Goal: Transaction & Acquisition: Purchase product/service

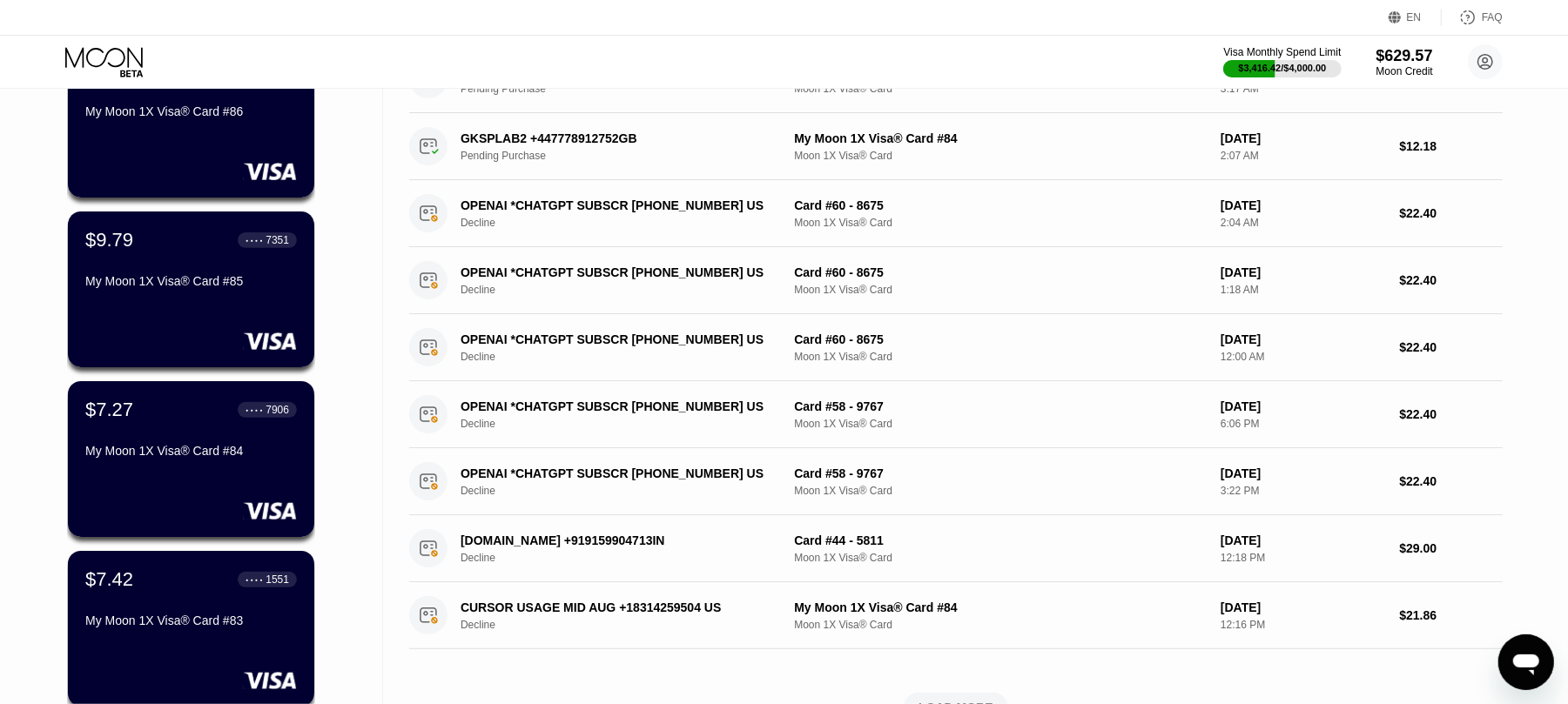
scroll to position [579, 0]
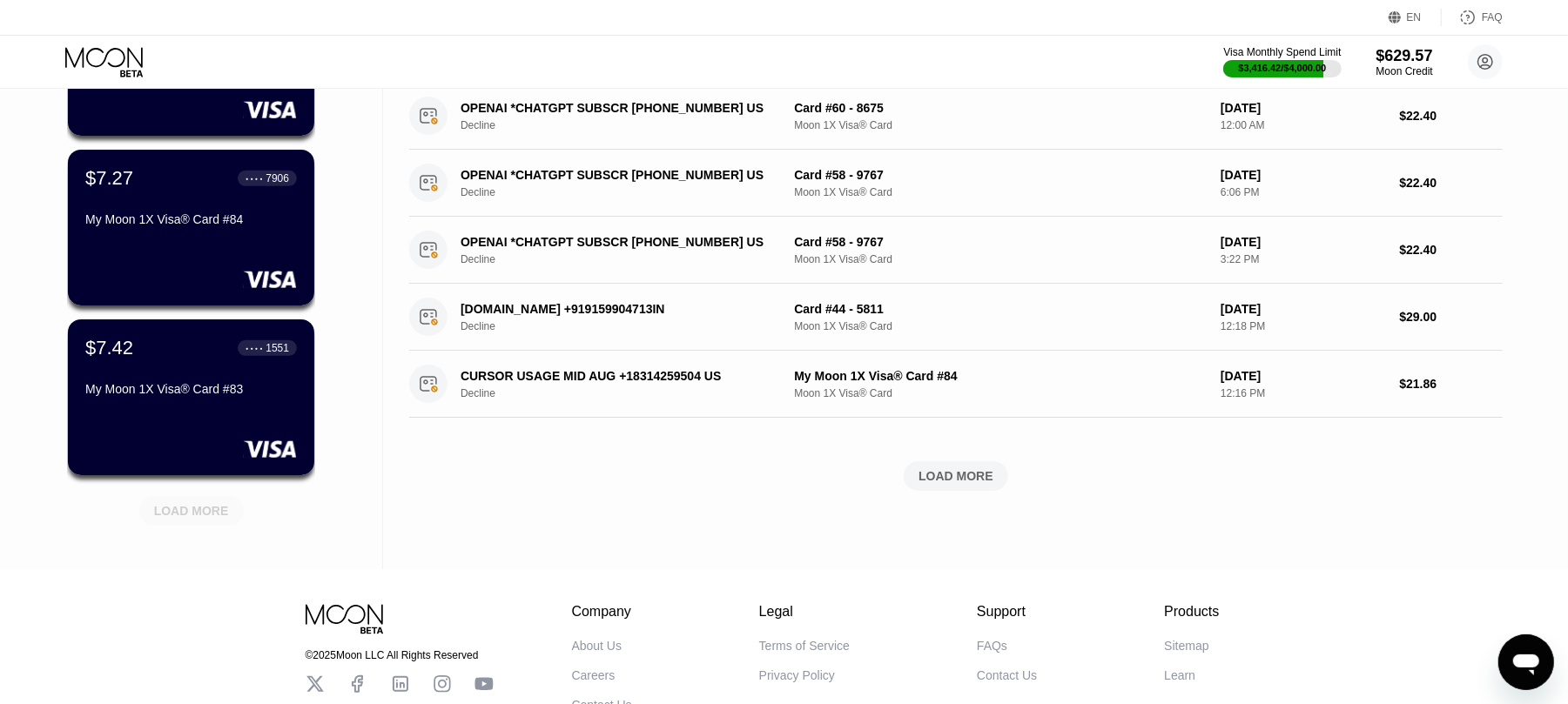
click at [209, 512] on div "LOAD MORE" at bounding box center [191, 510] width 75 height 16
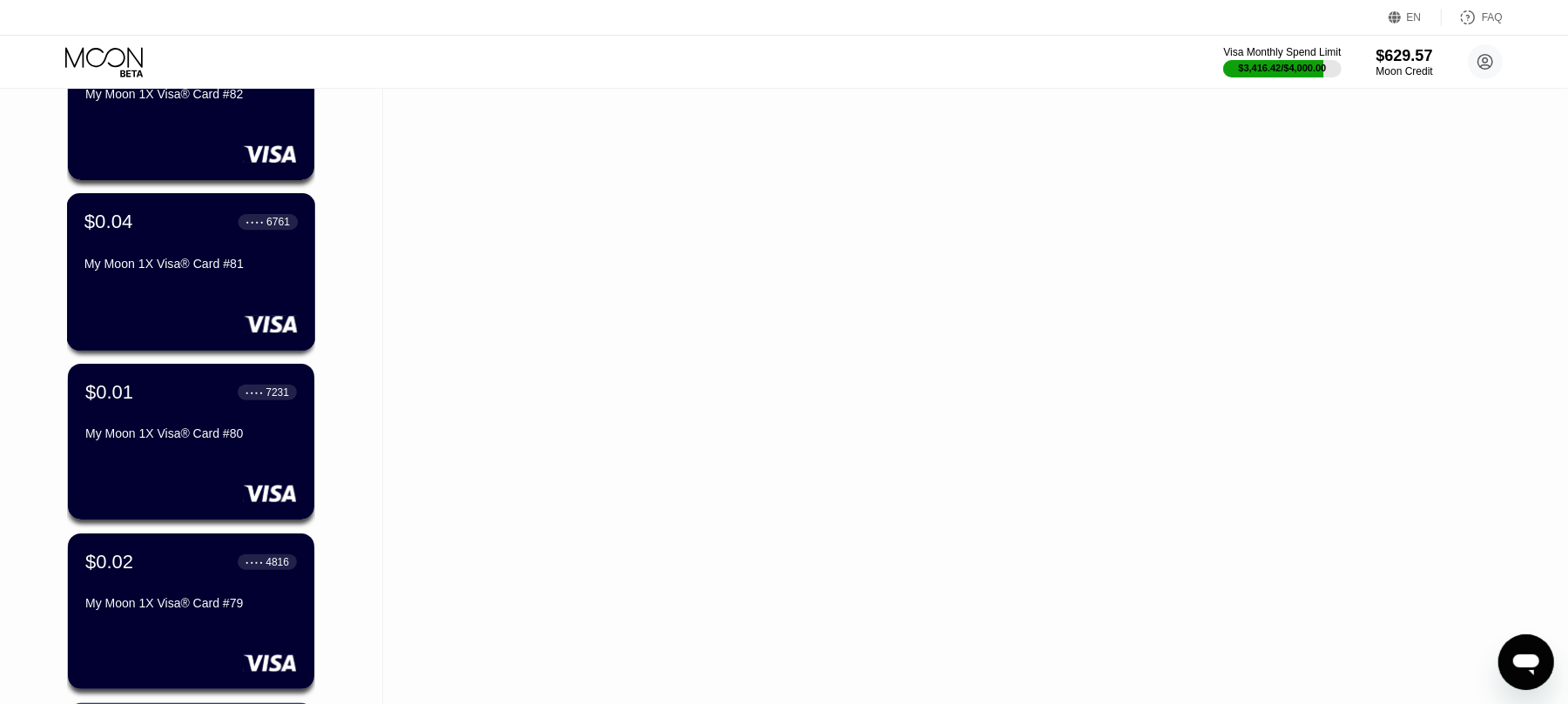
scroll to position [1276, 0]
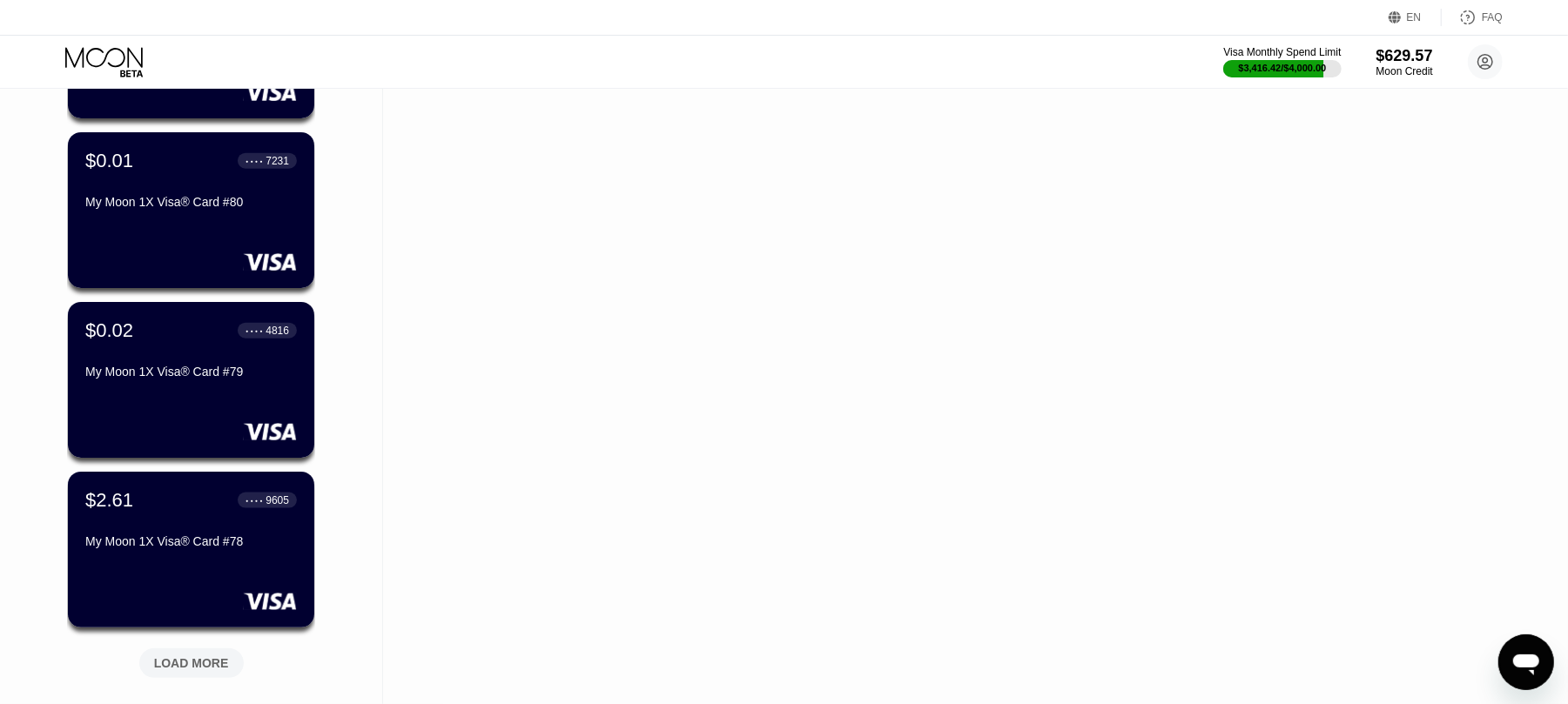
click at [193, 656] on div "LOAD MORE" at bounding box center [191, 663] width 75 height 16
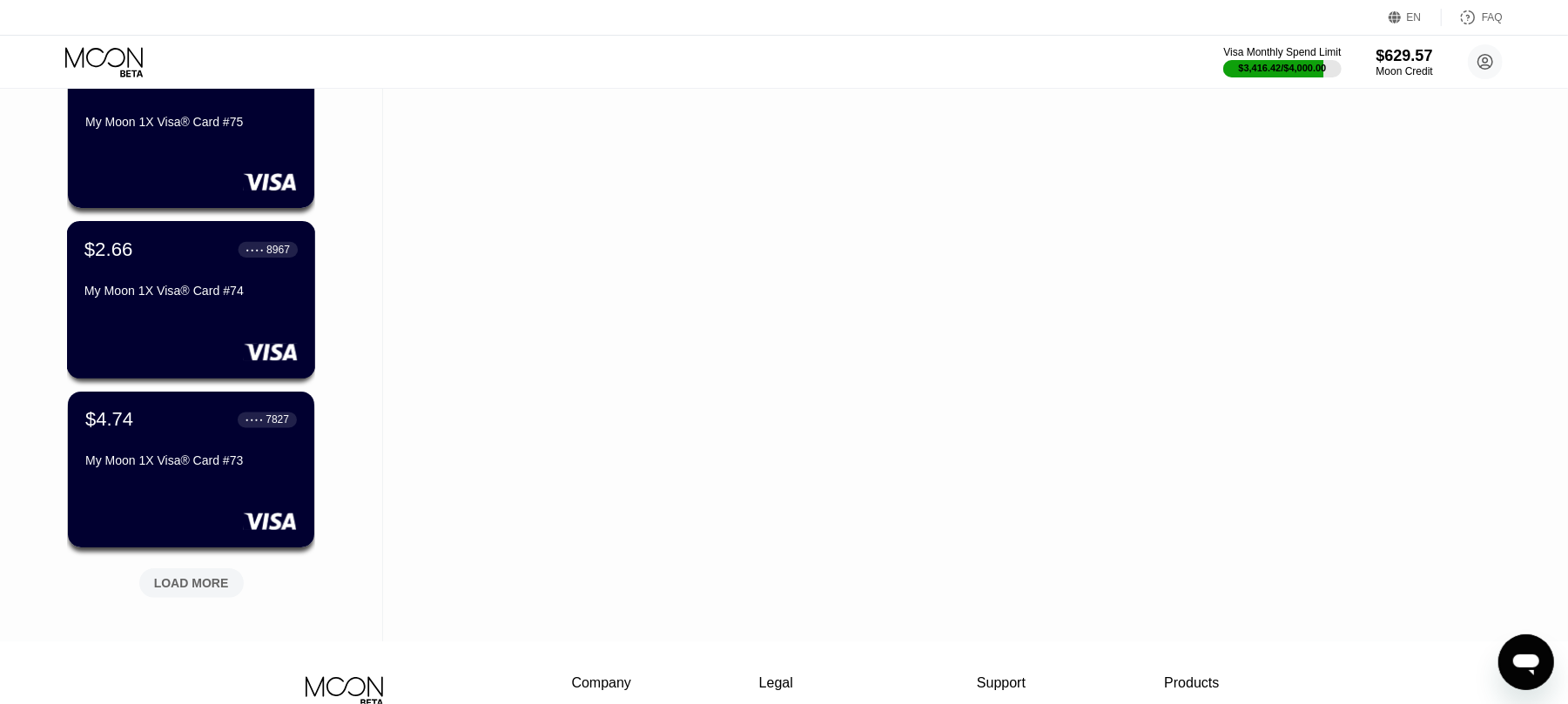
scroll to position [2411, 0]
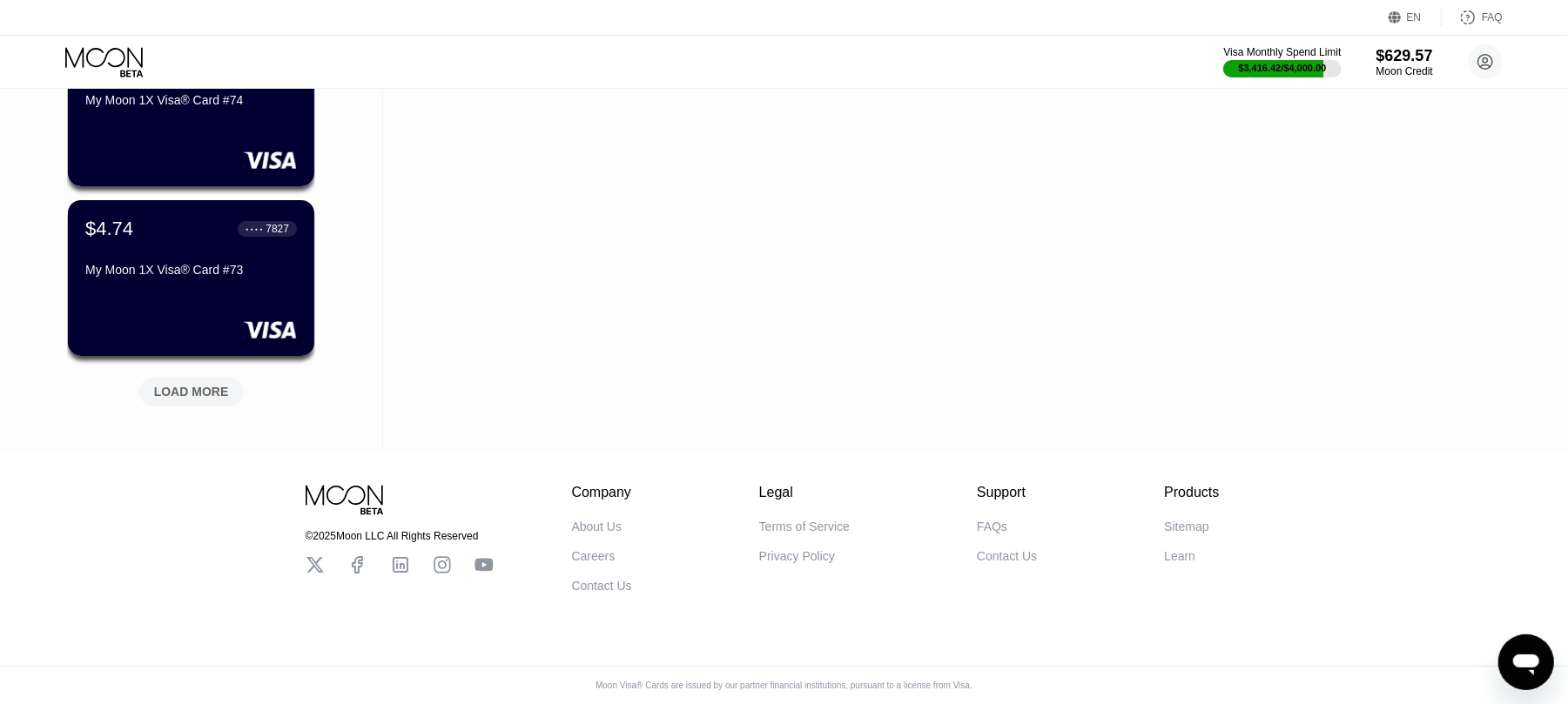
click at [193, 390] on div "LOAD MORE" at bounding box center [191, 391] width 105 height 29
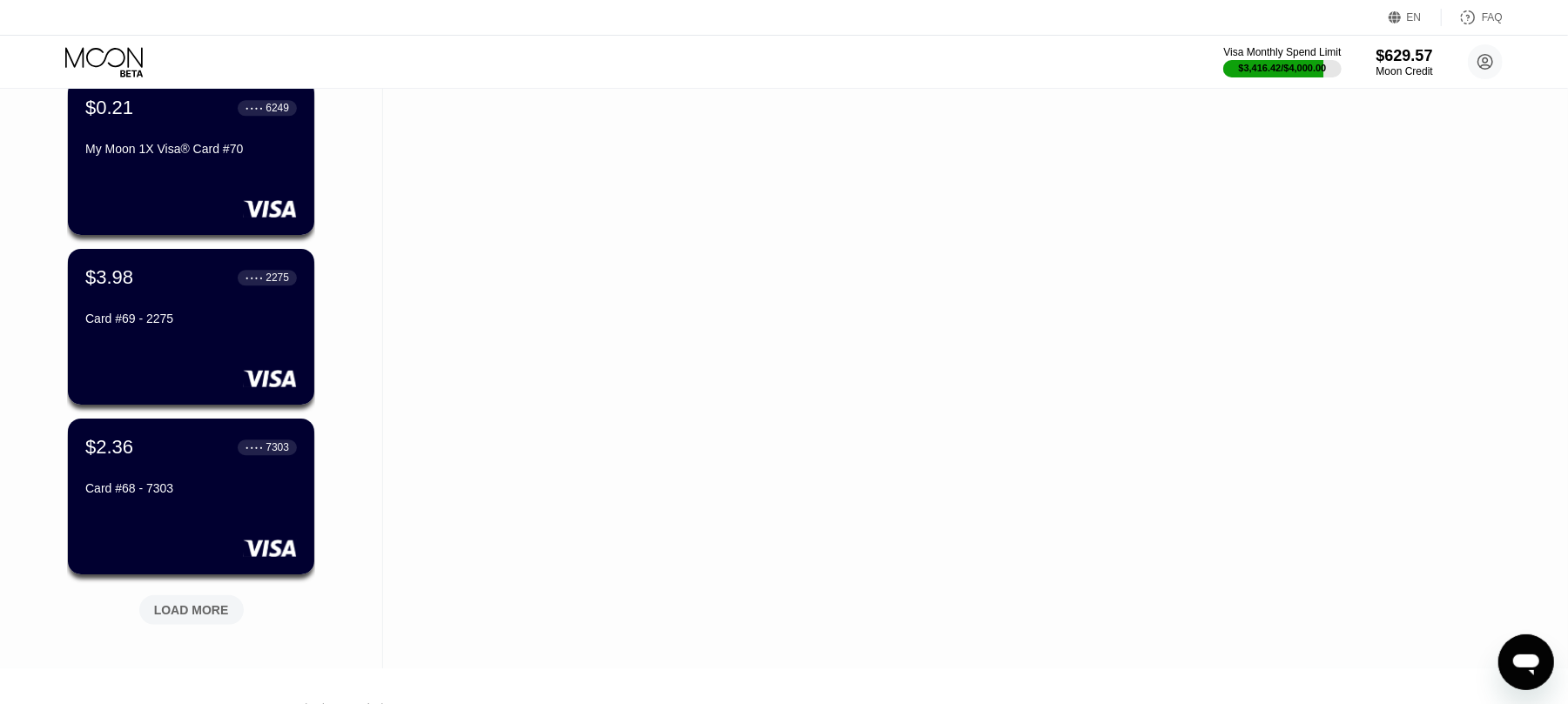
scroll to position [3259, 0]
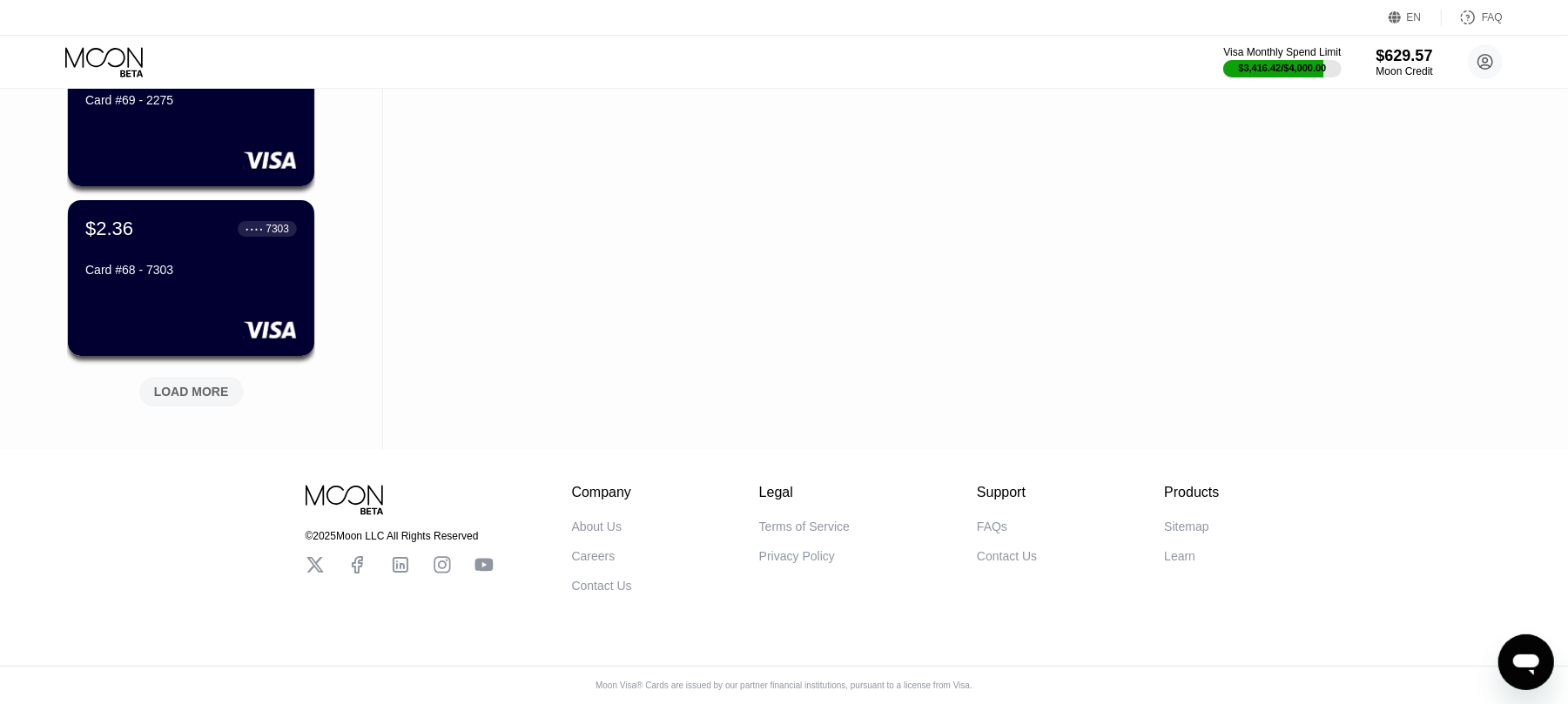
click at [175, 384] on div "LOAD MORE" at bounding box center [191, 391] width 75 height 16
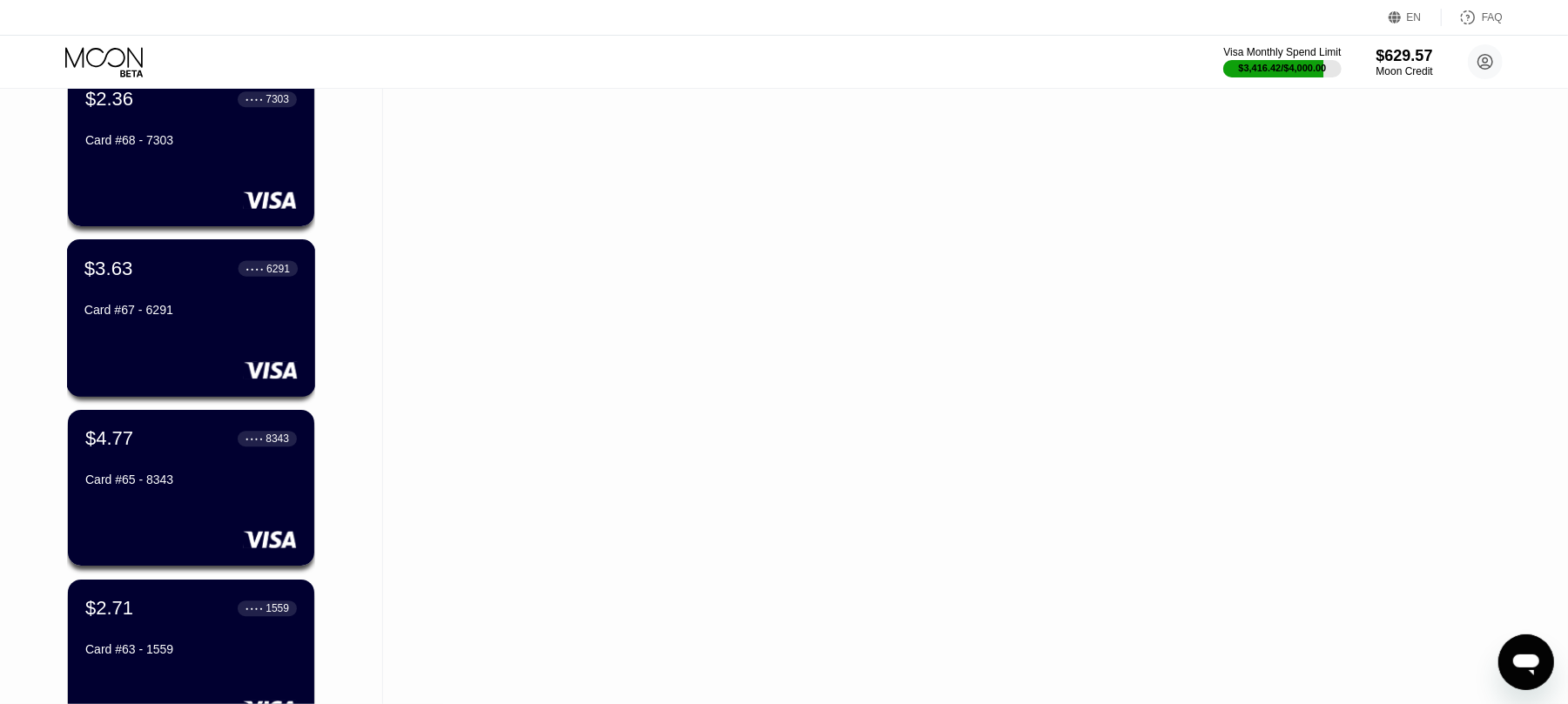
scroll to position [3838, 0]
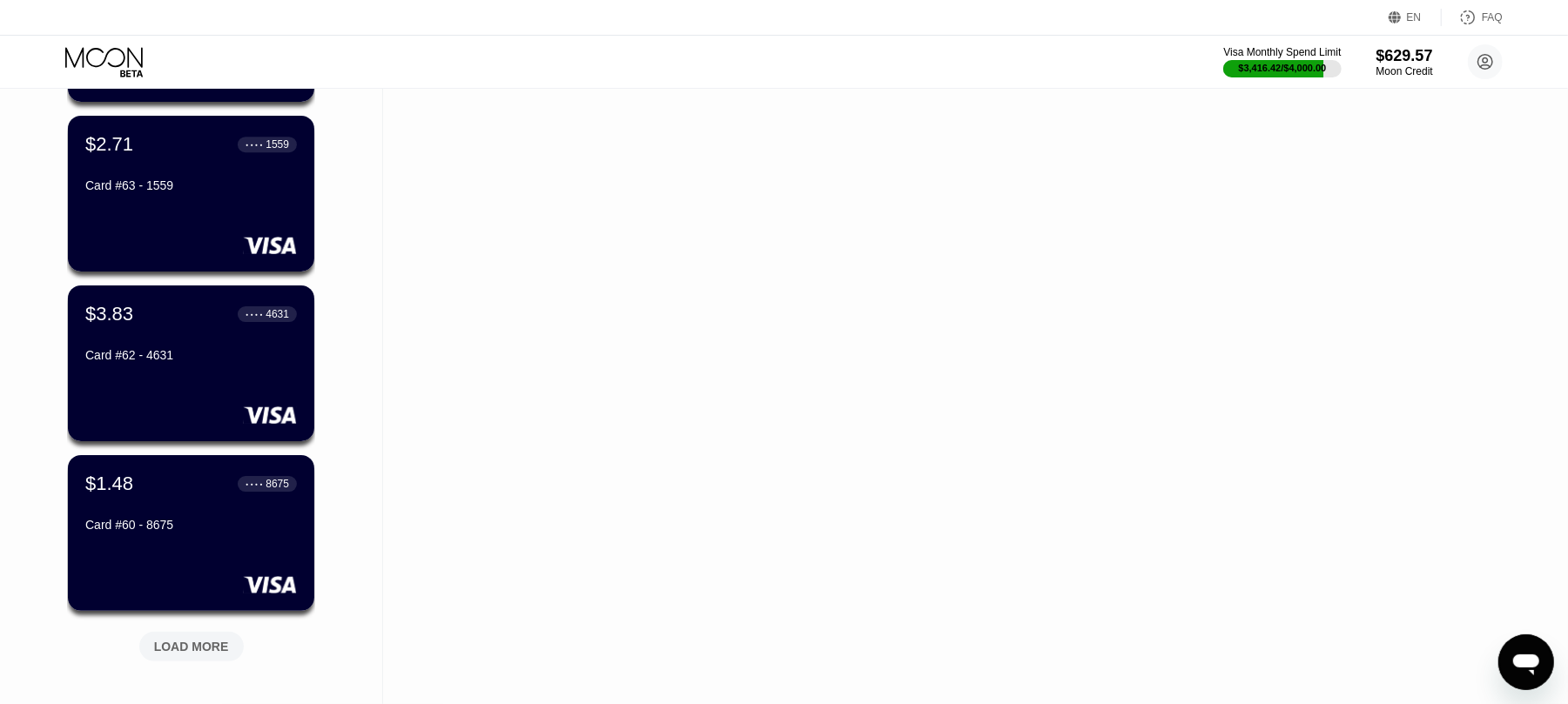
click at [203, 649] on div "LOAD MORE" at bounding box center [191, 646] width 75 height 16
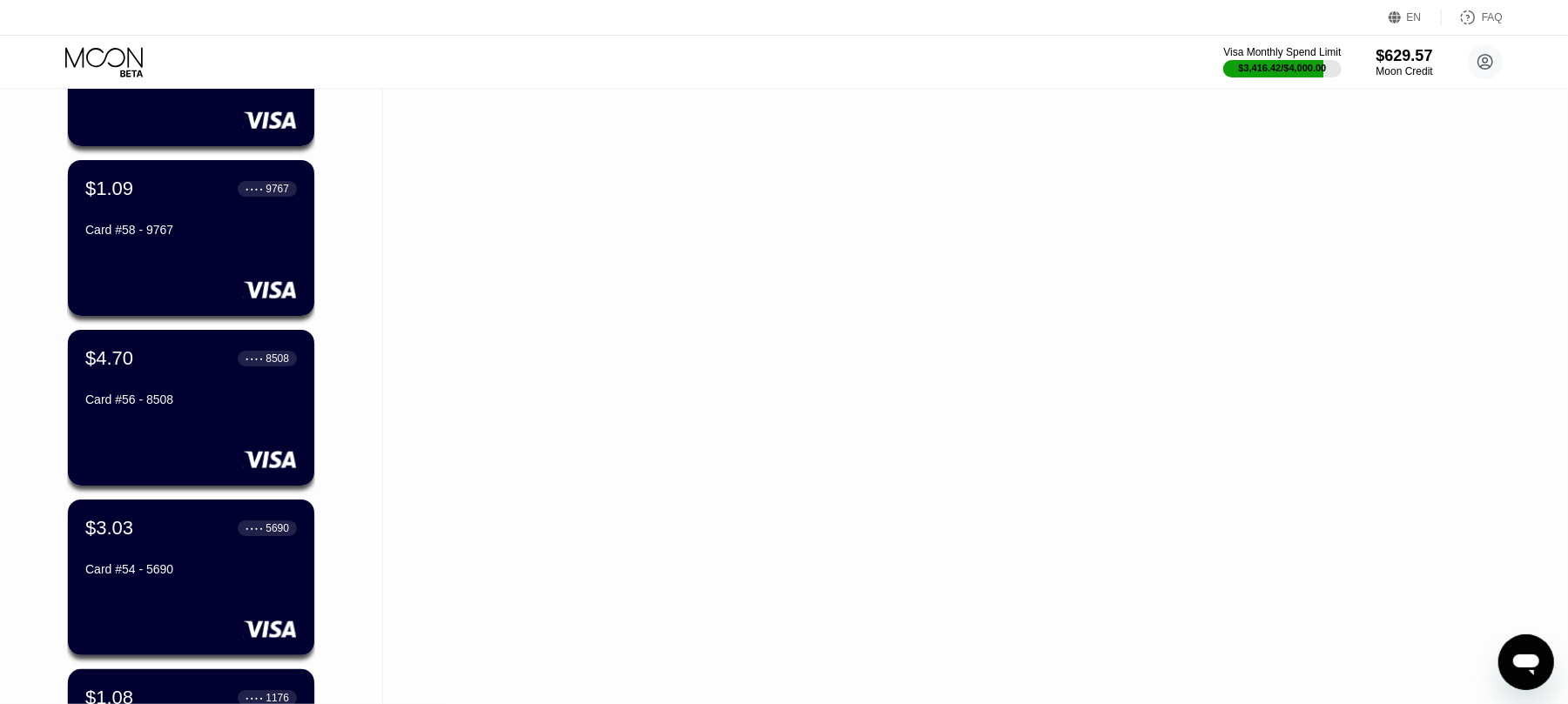
scroll to position [4767, 0]
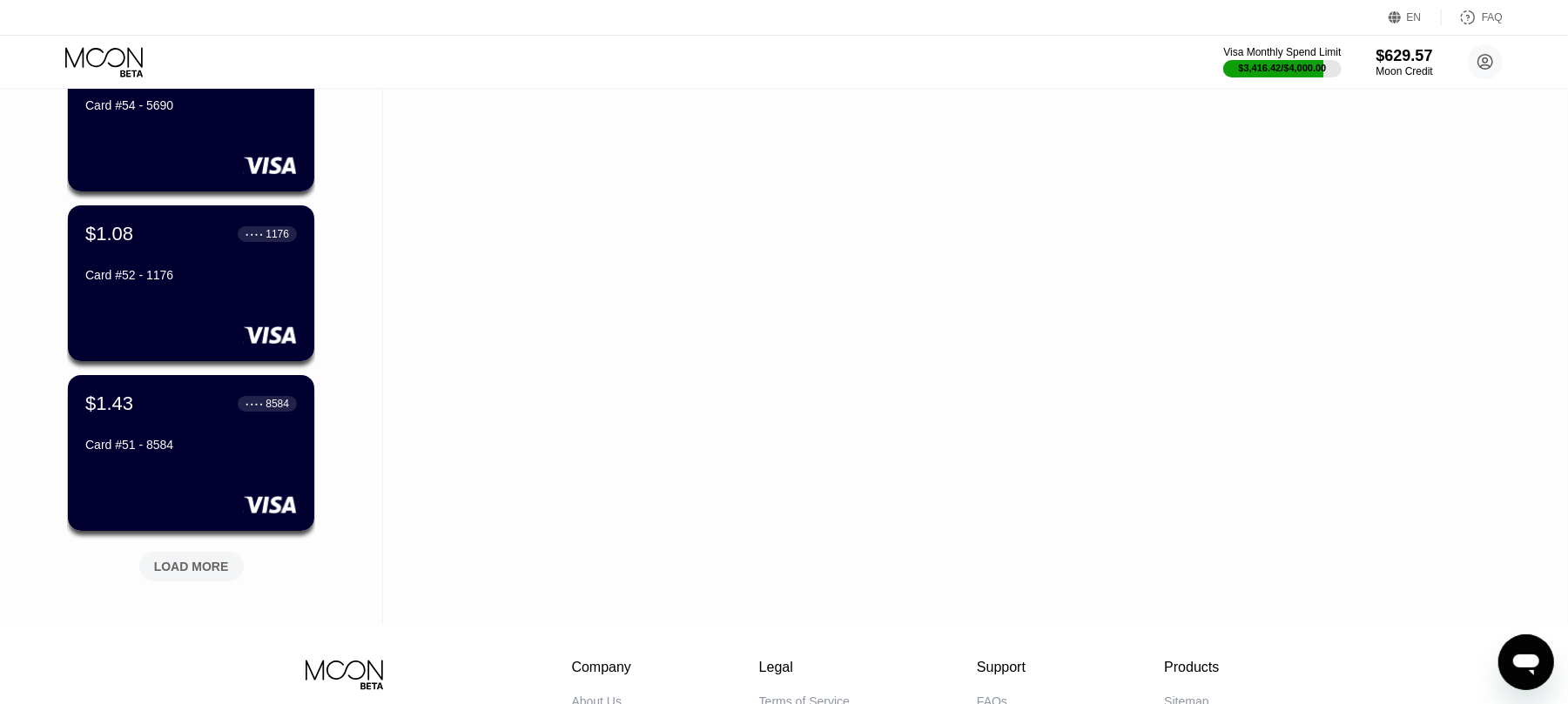
click at [215, 565] on div "LOAD MORE" at bounding box center [191, 566] width 75 height 16
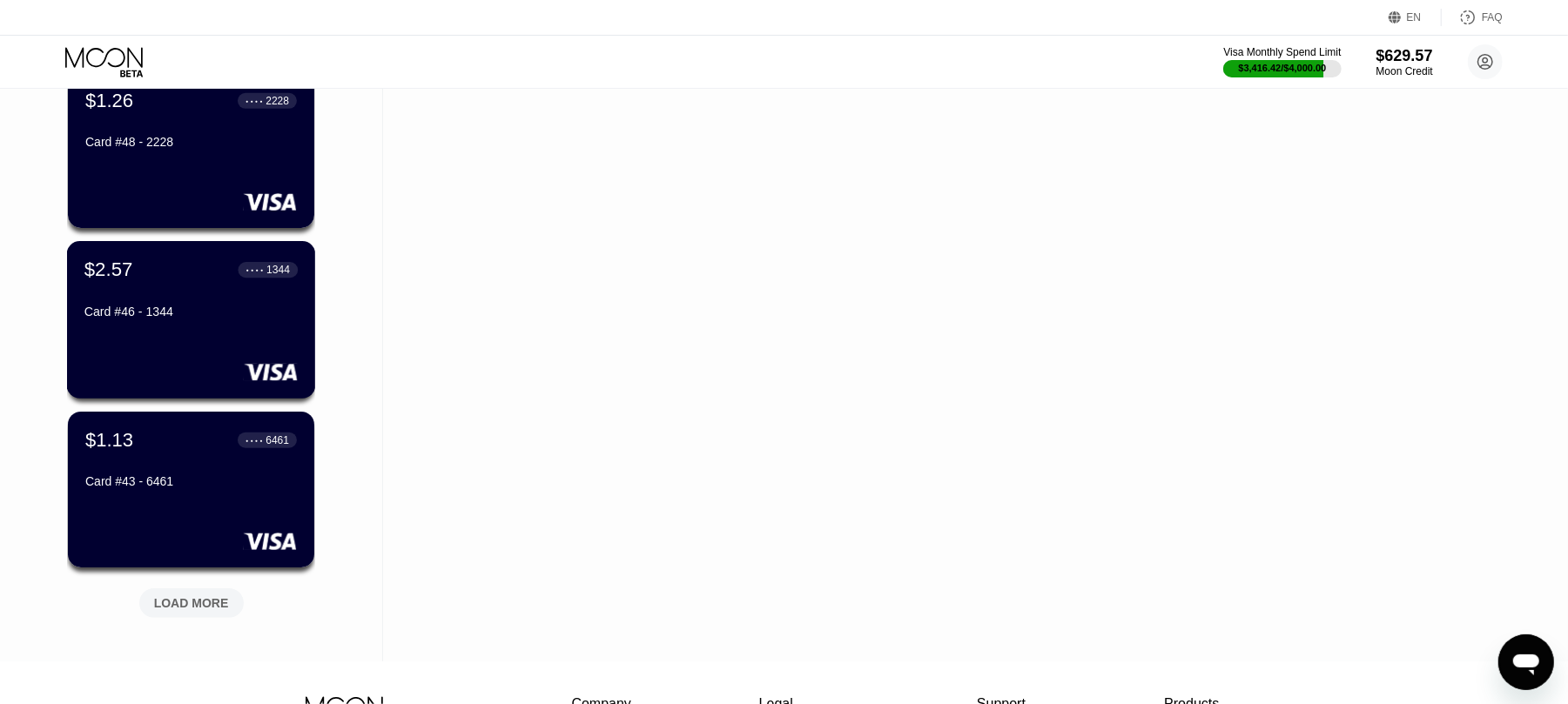
scroll to position [5696, 0]
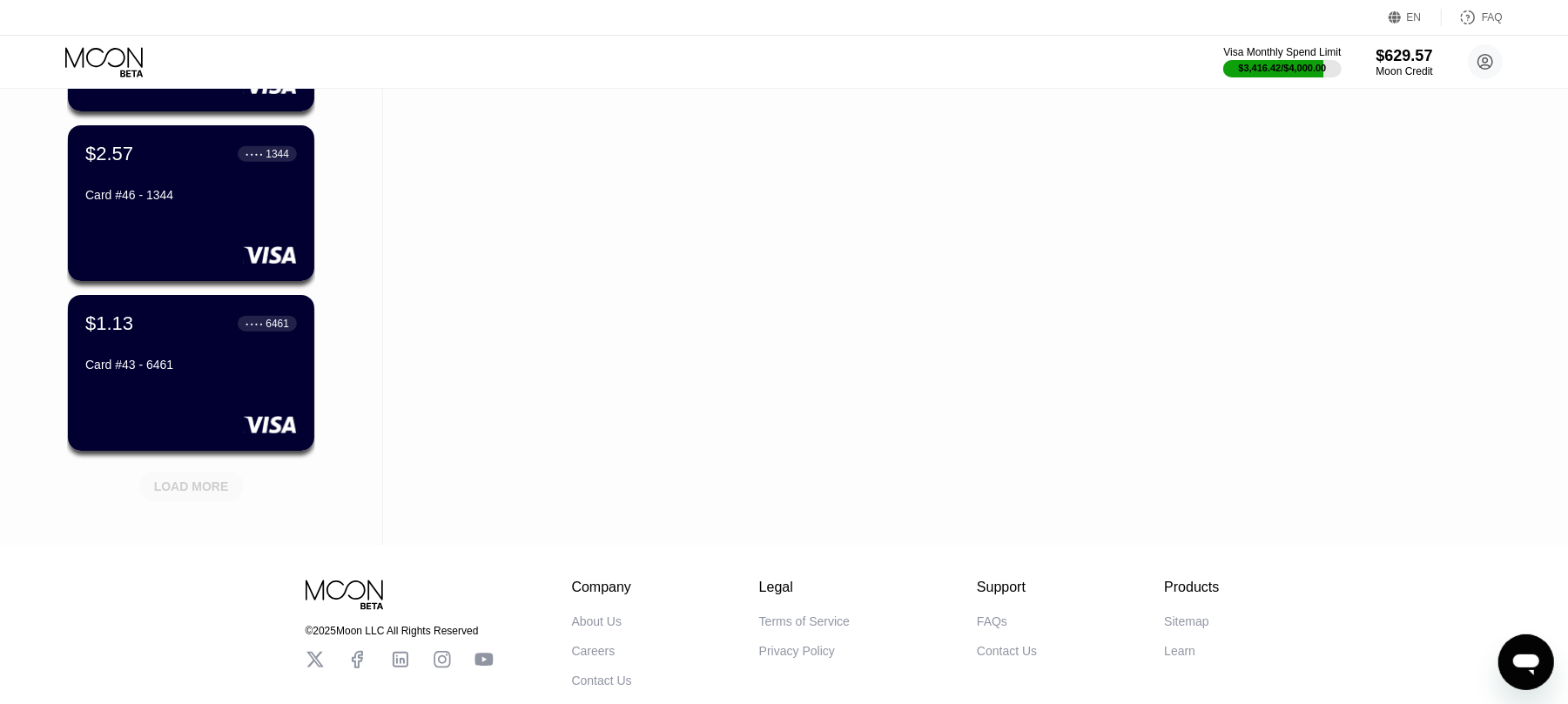
click at [199, 481] on div "LOAD MORE" at bounding box center [191, 487] width 75 height 16
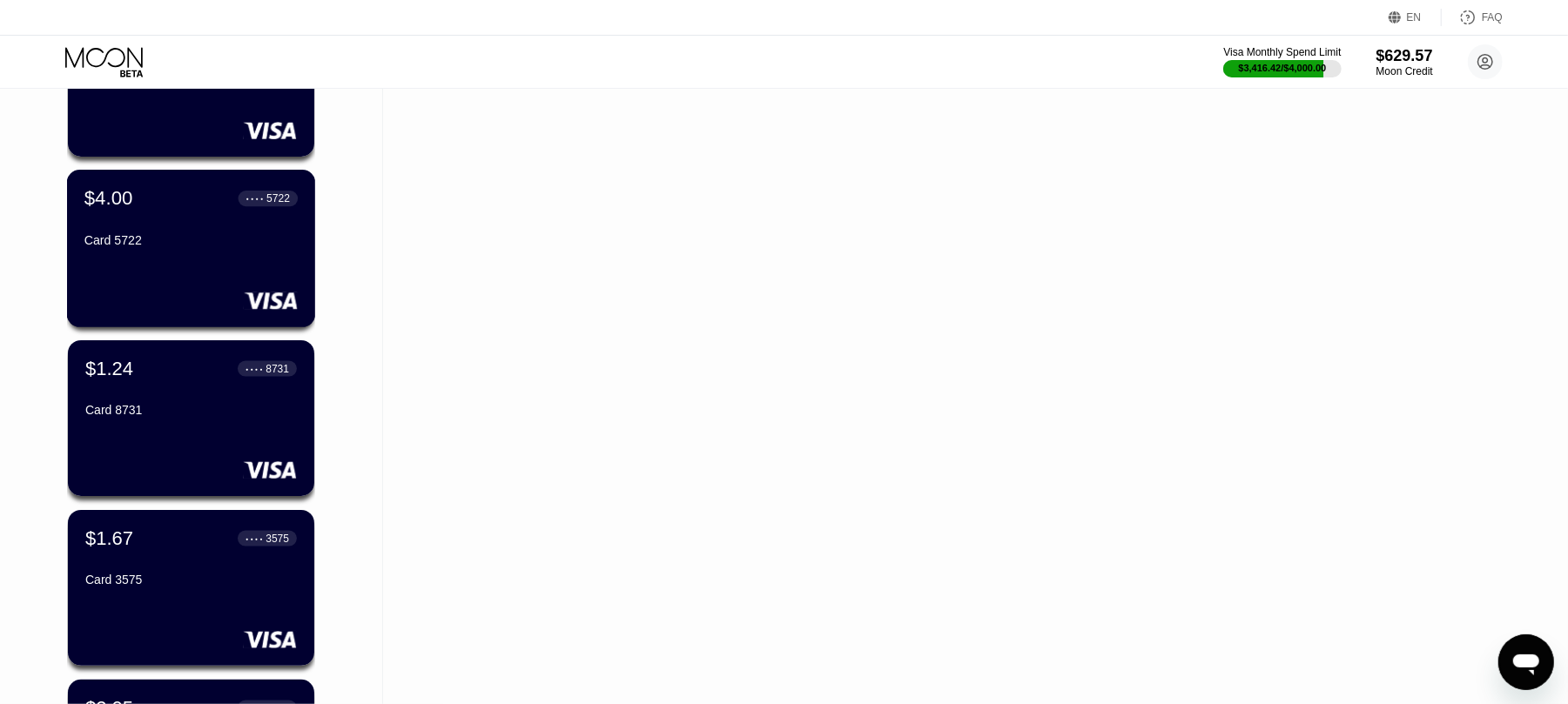
scroll to position [6654, 0]
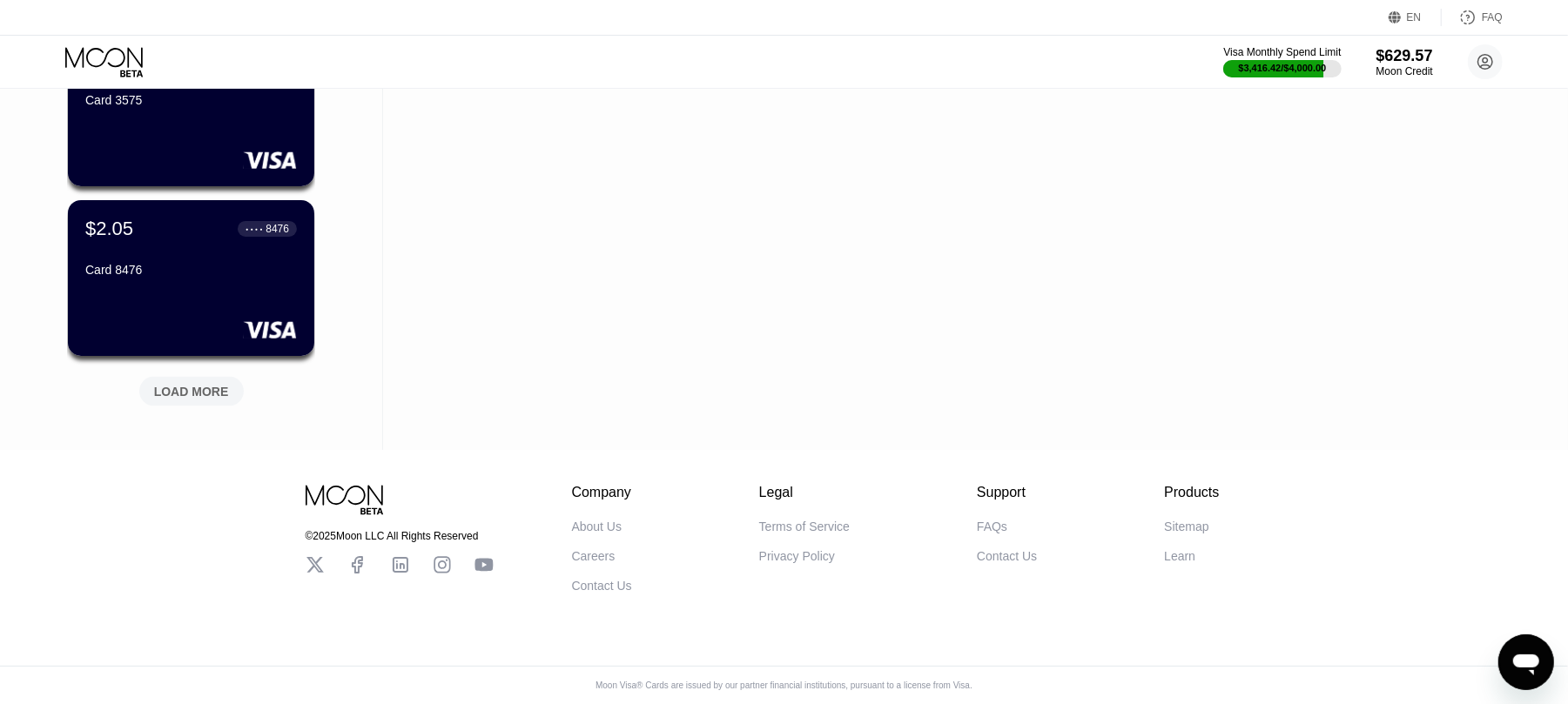
click at [199, 384] on div "LOAD MORE" at bounding box center [191, 391] width 75 height 16
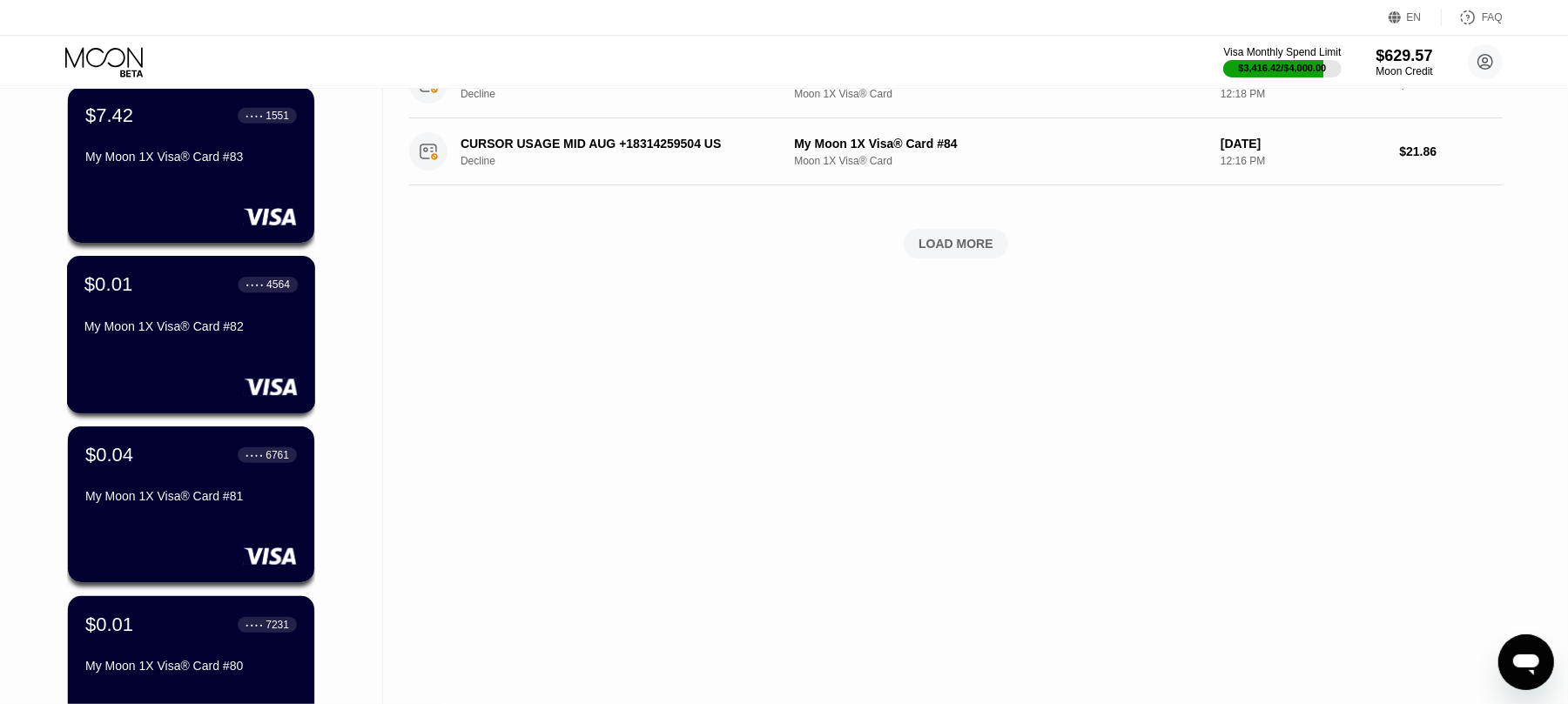
scroll to position [464, 0]
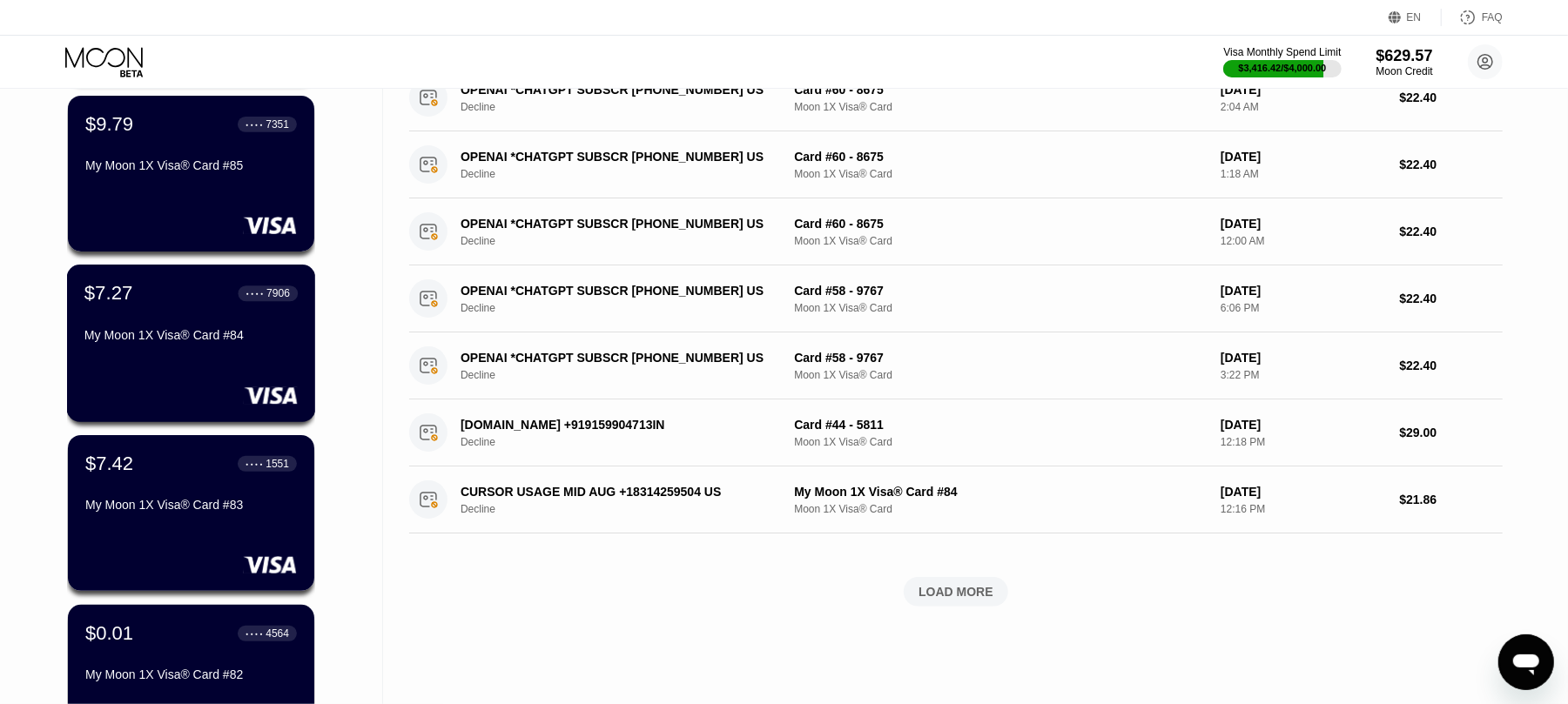
click at [206, 315] on div "$7.27 ● ● ● ● 7906 My Moon 1X Visa® Card #84" at bounding box center [191, 315] width 214 height 67
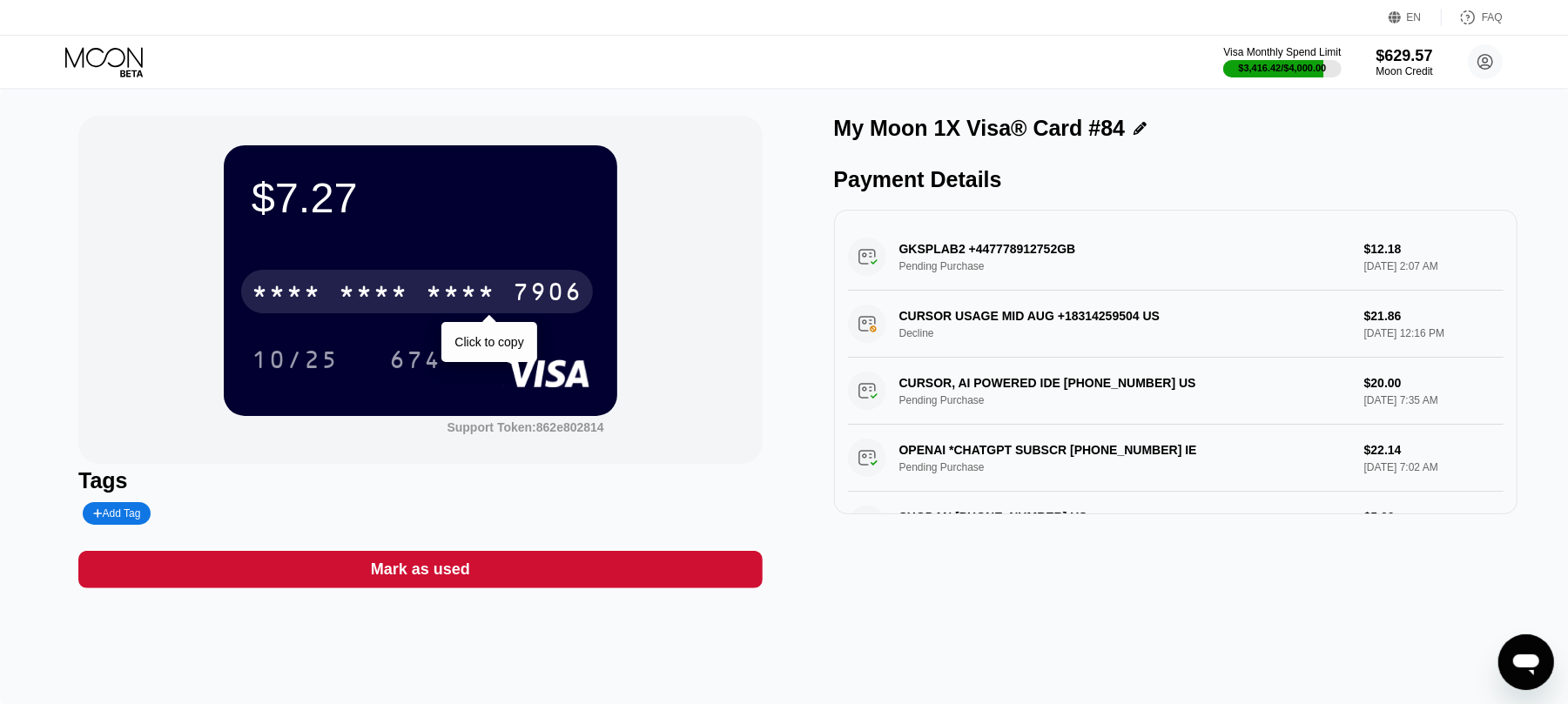
click at [552, 289] on div "7906" at bounding box center [548, 294] width 70 height 27
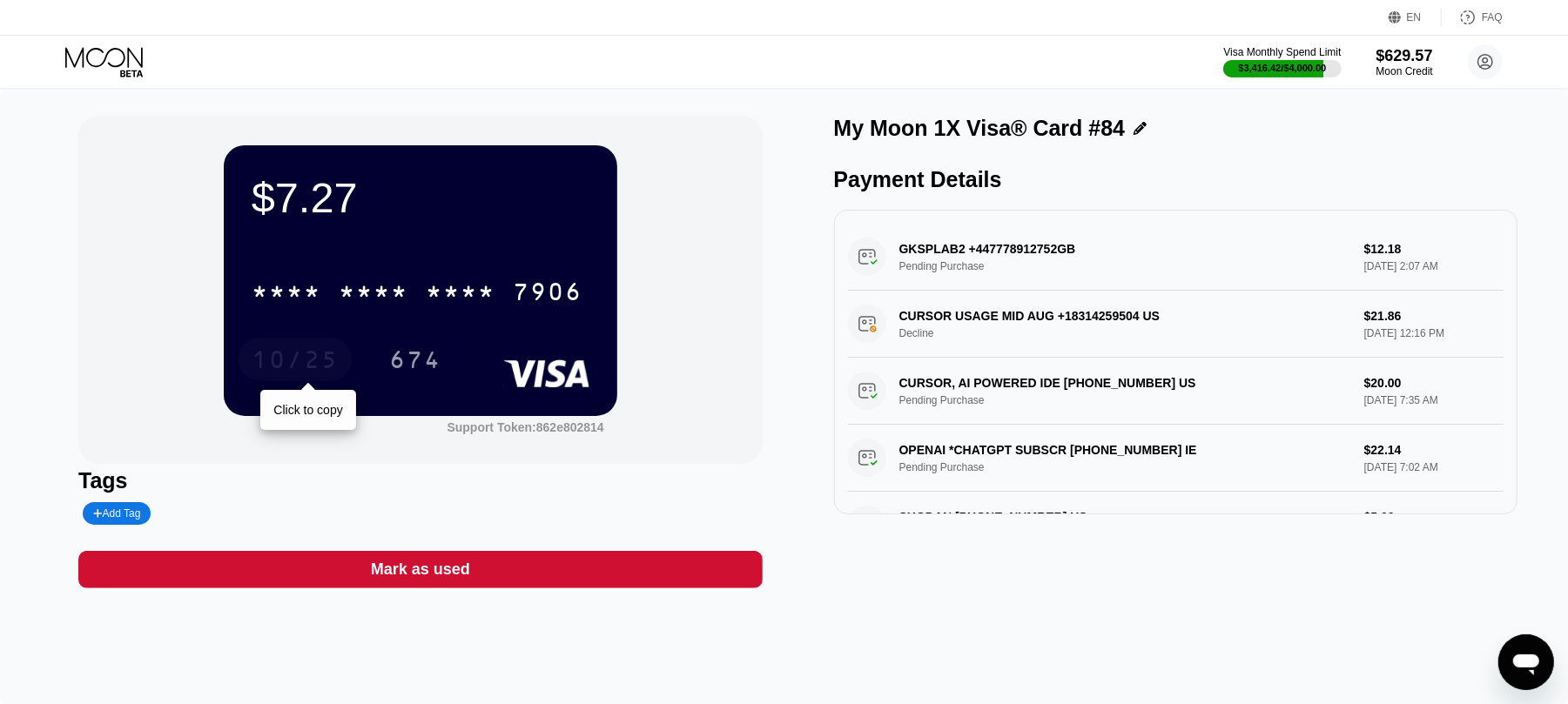
click at [315, 363] on div "10/25" at bounding box center [295, 361] width 87 height 27
click at [422, 356] on div "674" at bounding box center [415, 361] width 52 height 27
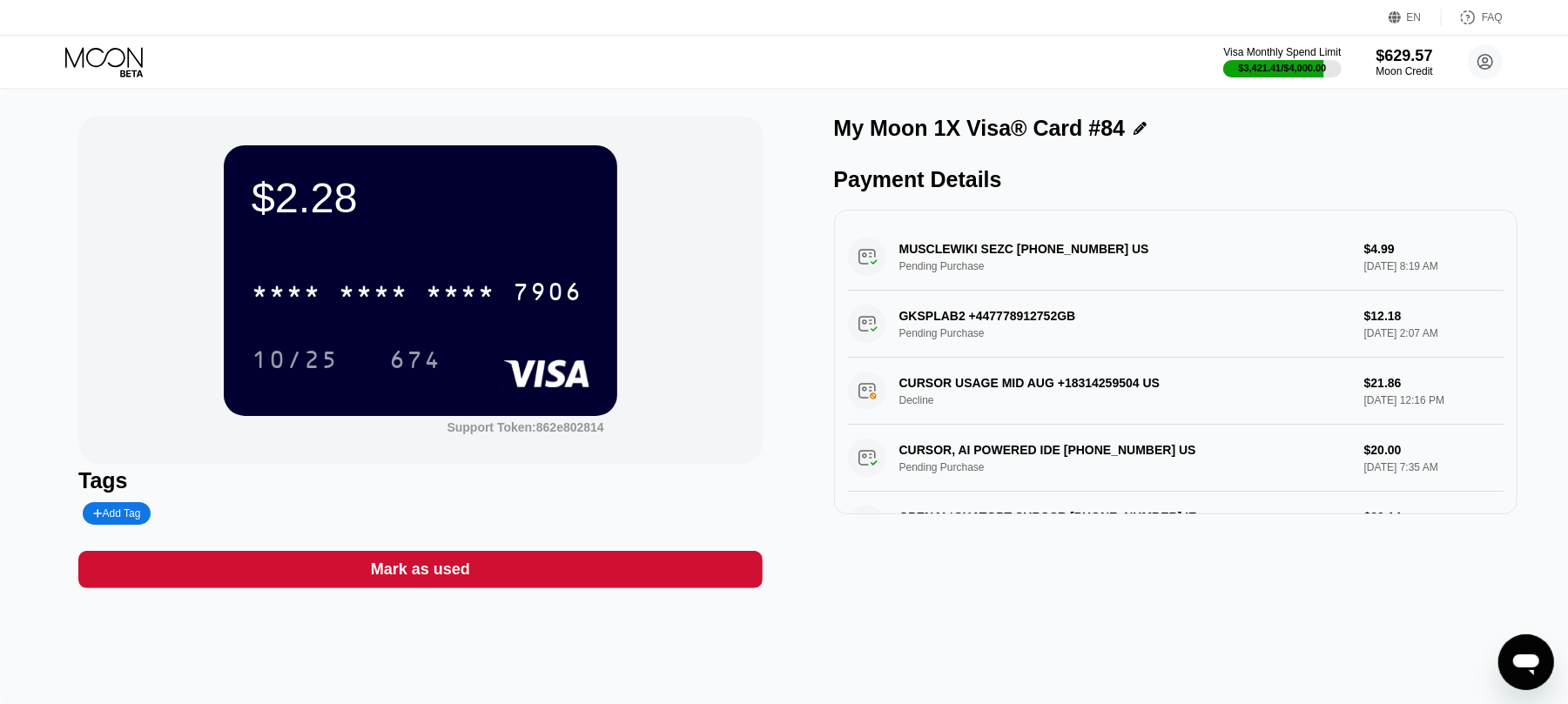
click at [54, 193] on div "$2.28 * * * * * * * * * * * * 7906 10/25 674 Support Token: 862e802814 Tags Add…" at bounding box center [784, 397] width 1568 height 614
click at [109, 63] on icon at bounding box center [104, 57] width 78 height 20
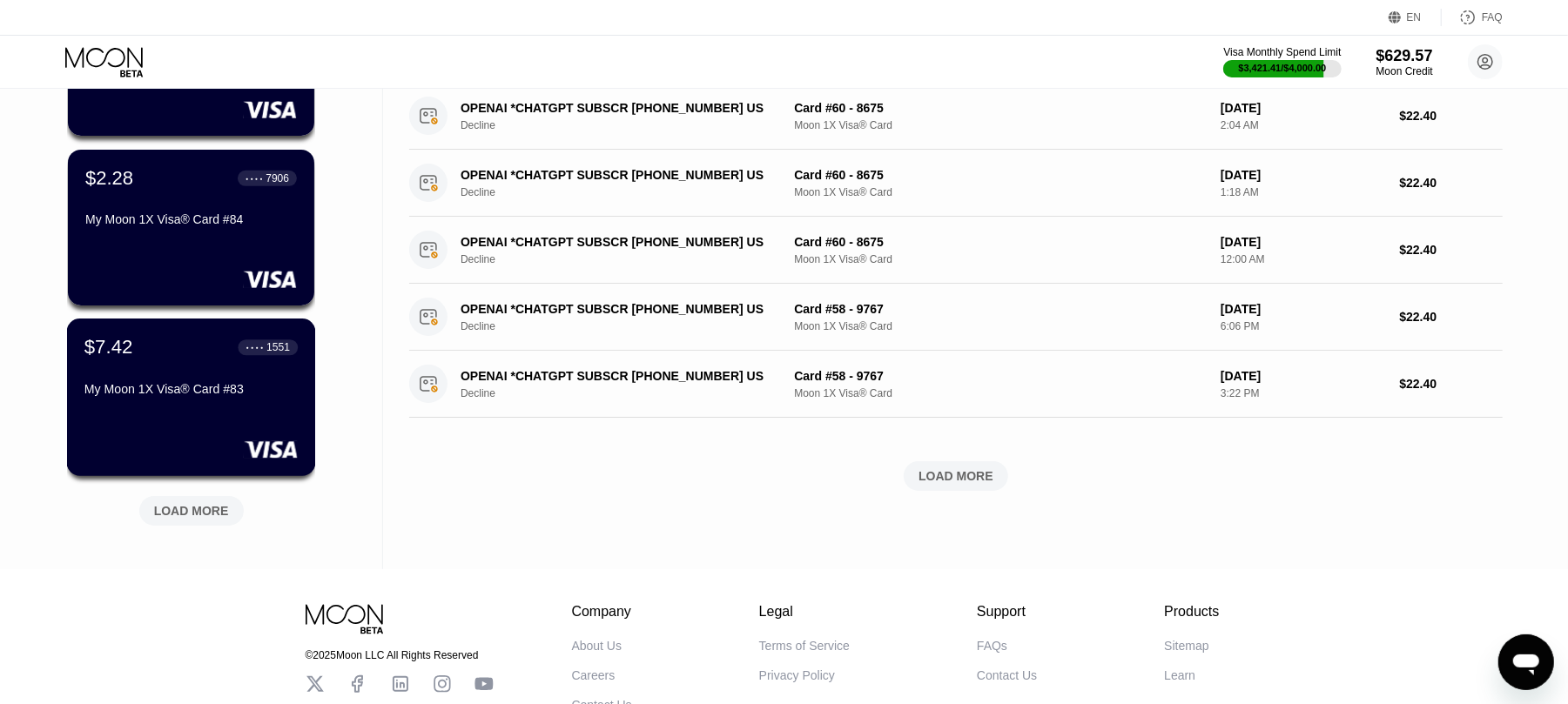
scroll to position [696, 0]
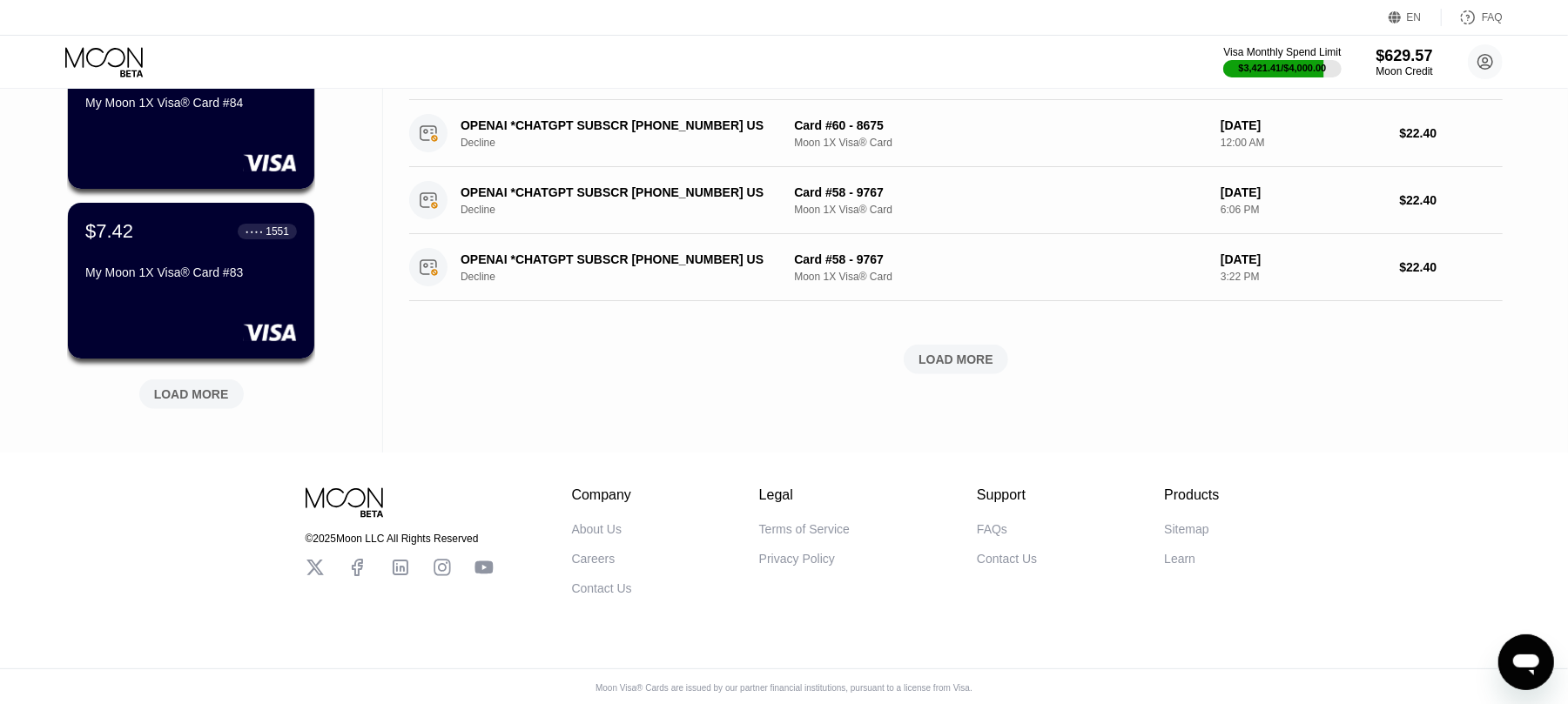
click at [182, 388] on div "LOAD MORE" at bounding box center [191, 394] width 75 height 16
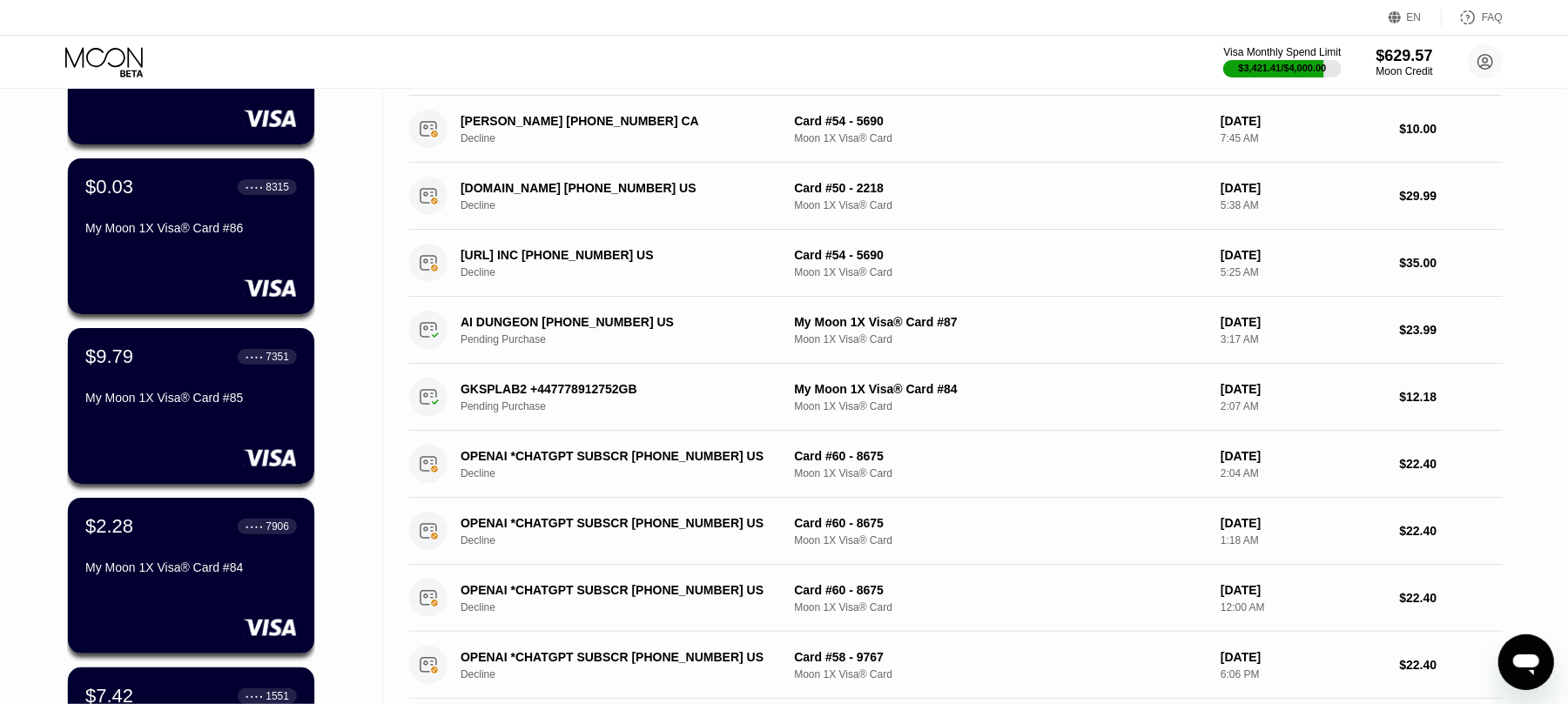
scroll to position [0, 0]
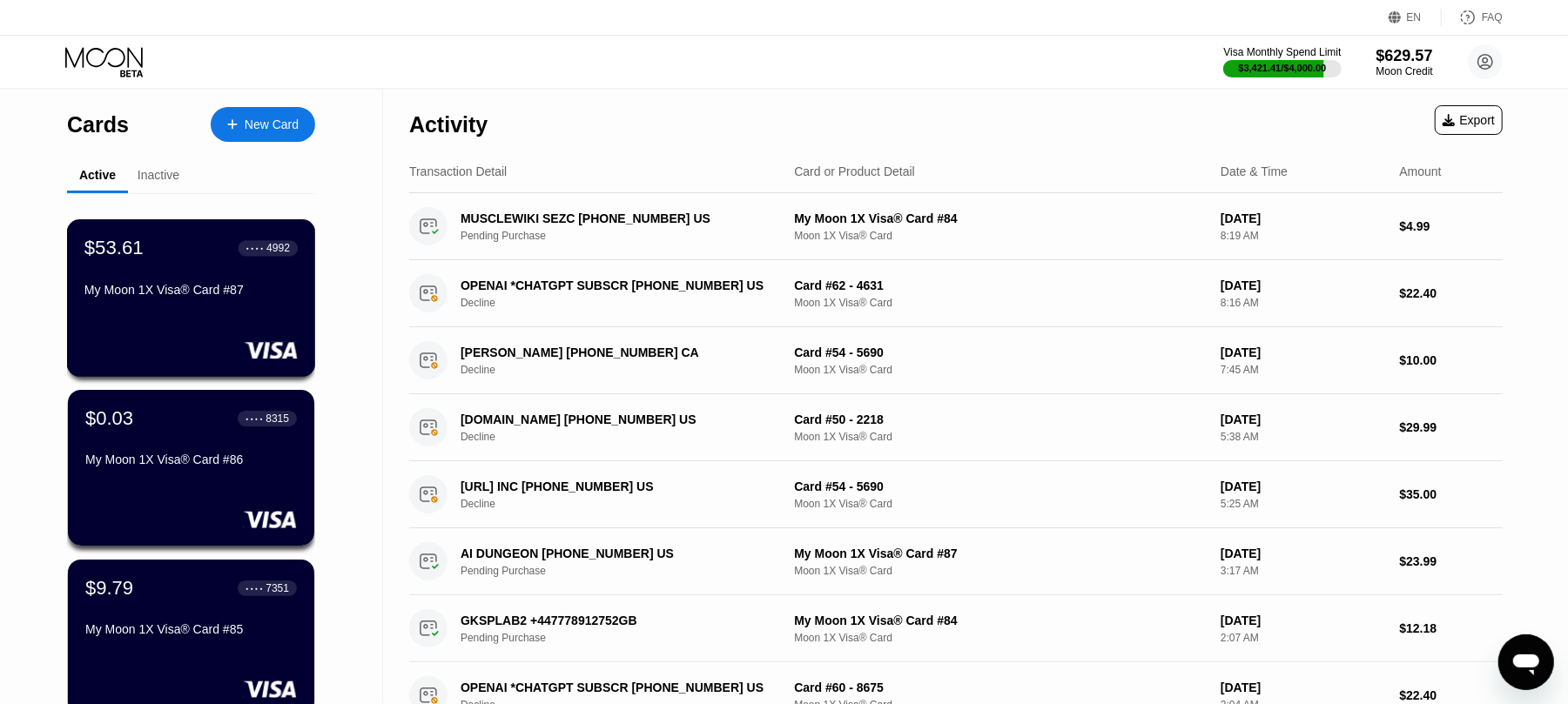
click at [172, 297] on div "My Moon 1X Visa® Card #87" at bounding box center [191, 289] width 214 height 14
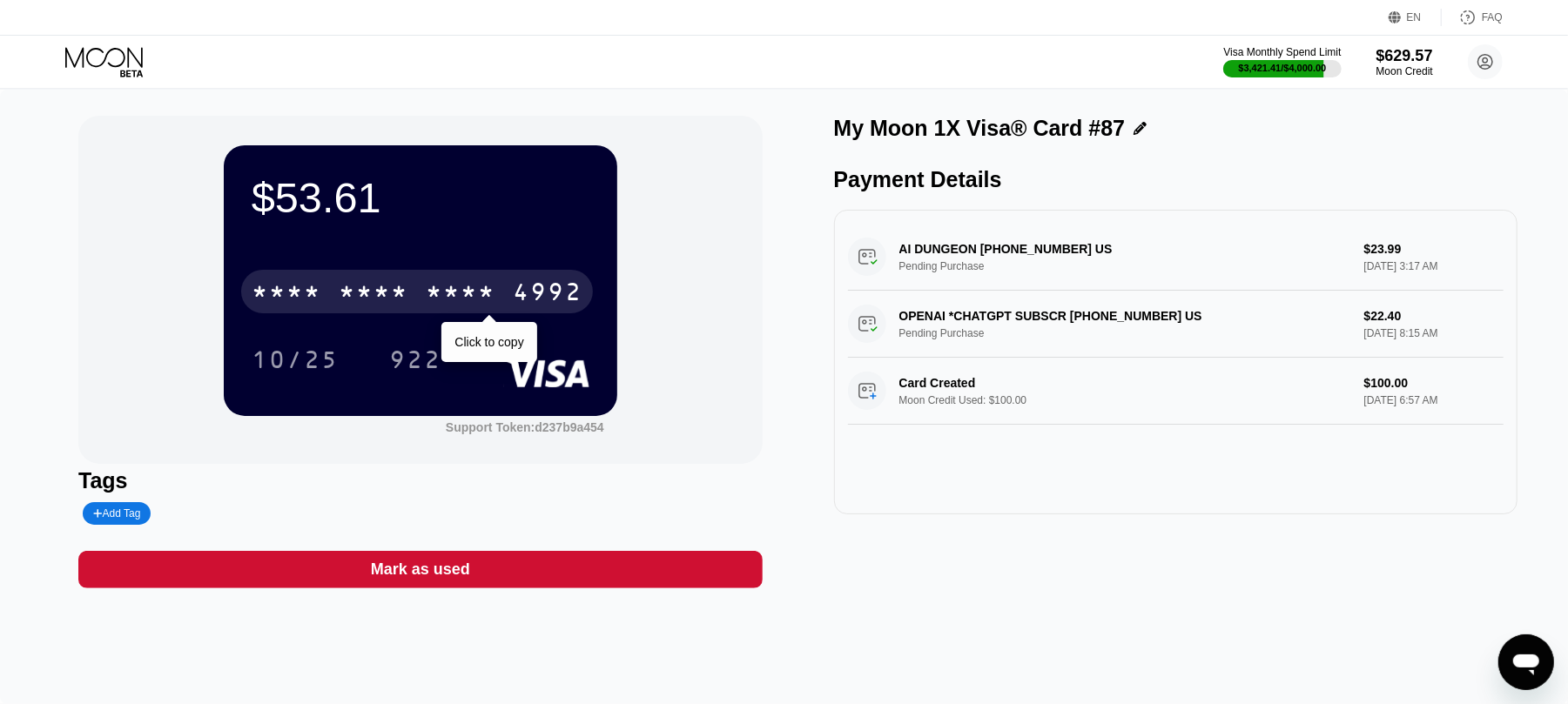
click at [474, 289] on div "* * * *" at bounding box center [460, 294] width 70 height 27
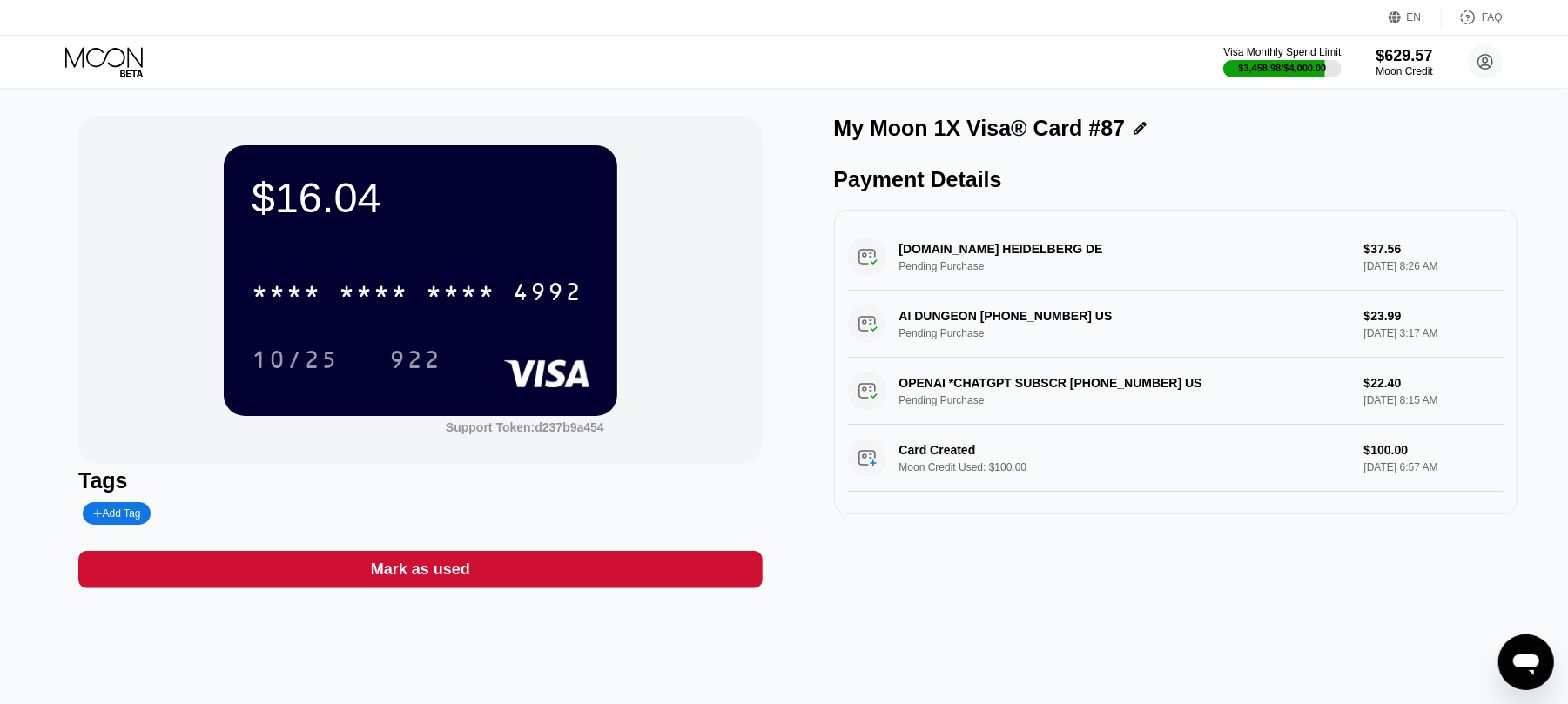
click at [109, 68] on icon at bounding box center [106, 62] width 81 height 30
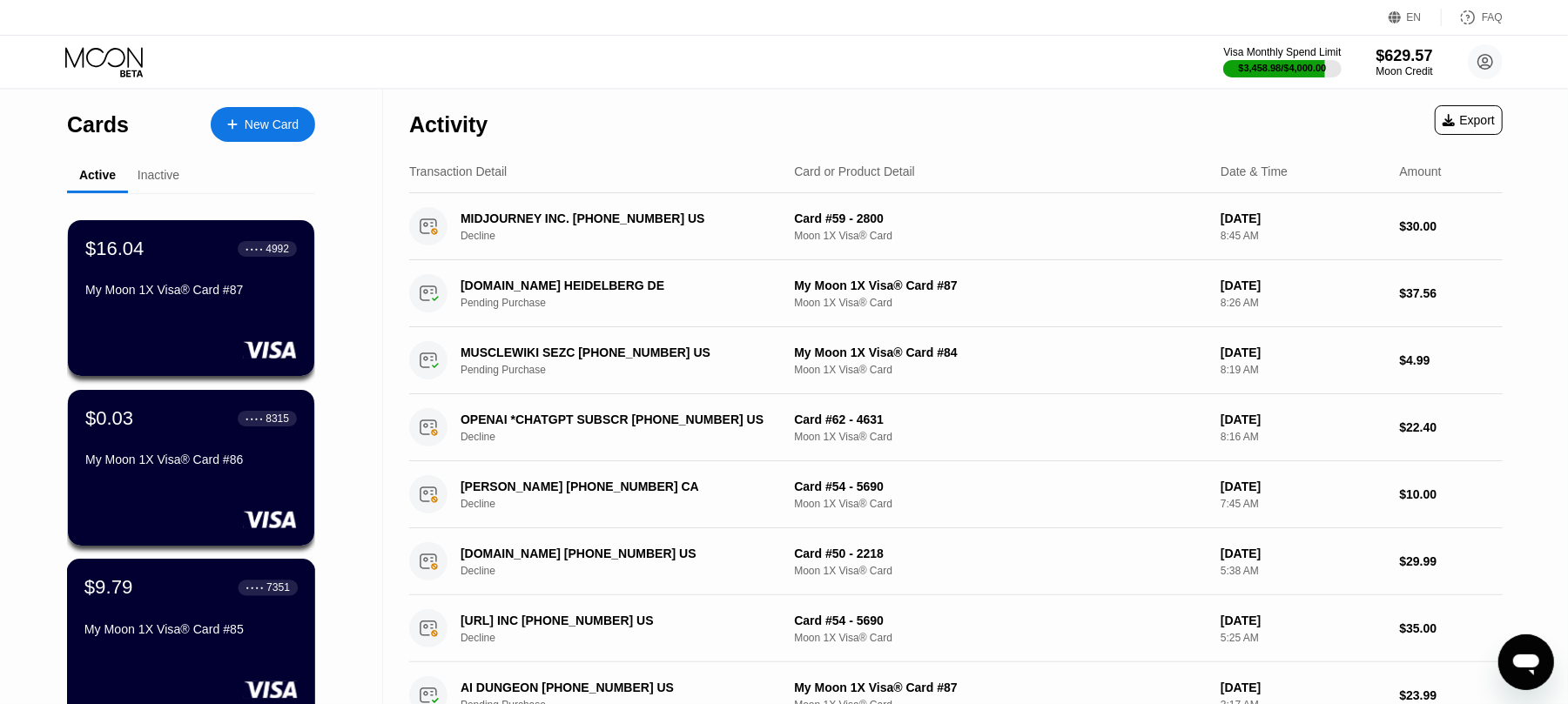
scroll to position [464, 0]
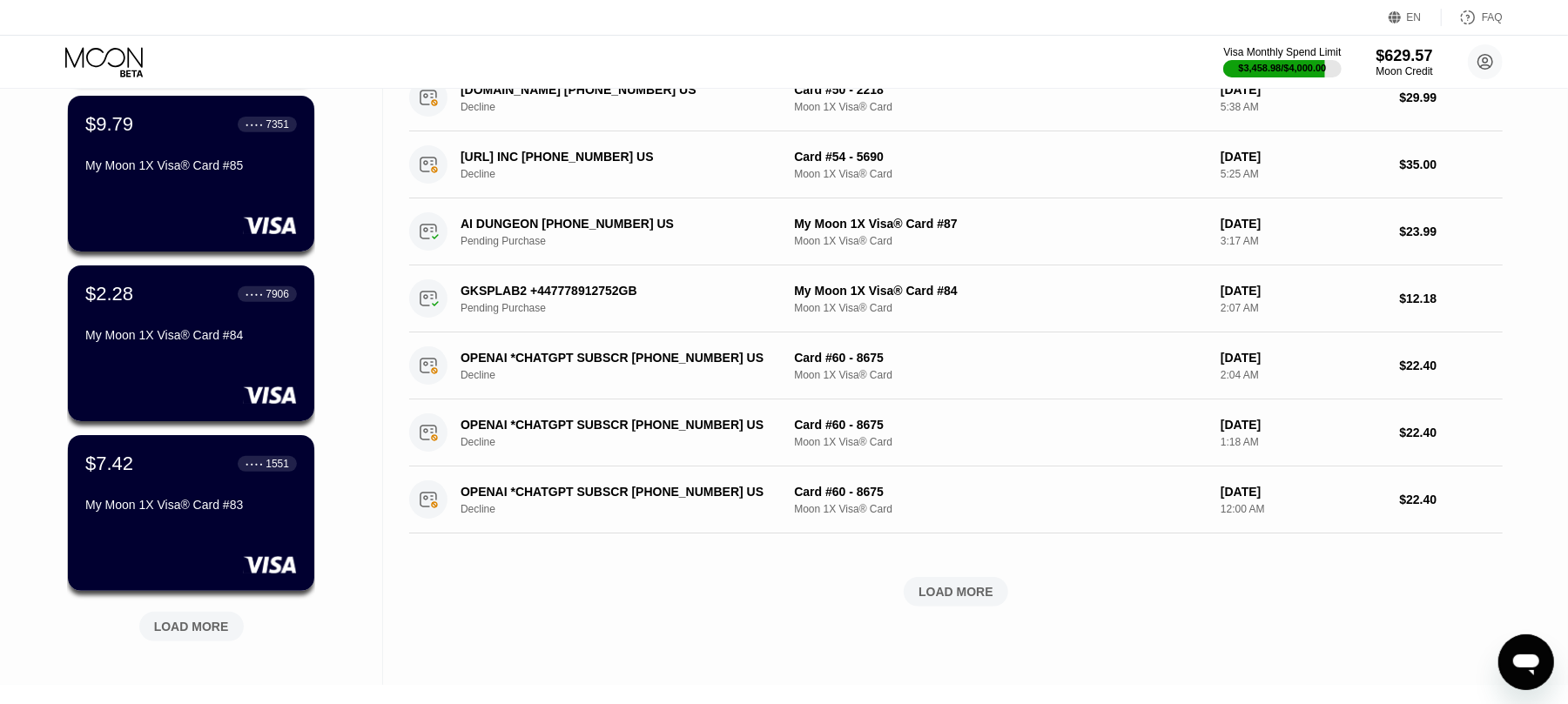
click at [215, 632] on div "LOAD MORE" at bounding box center [191, 627] width 75 height 16
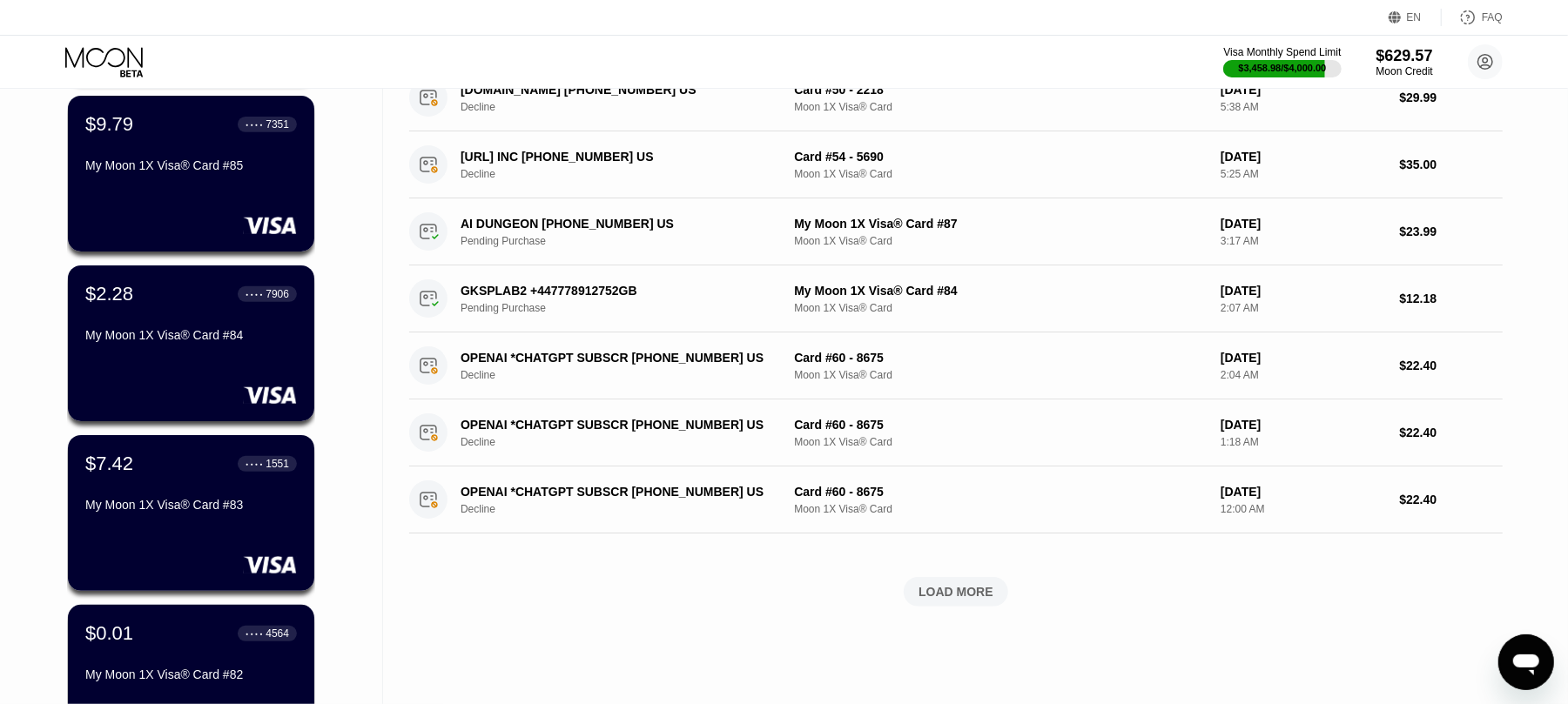
scroll to position [0, 0]
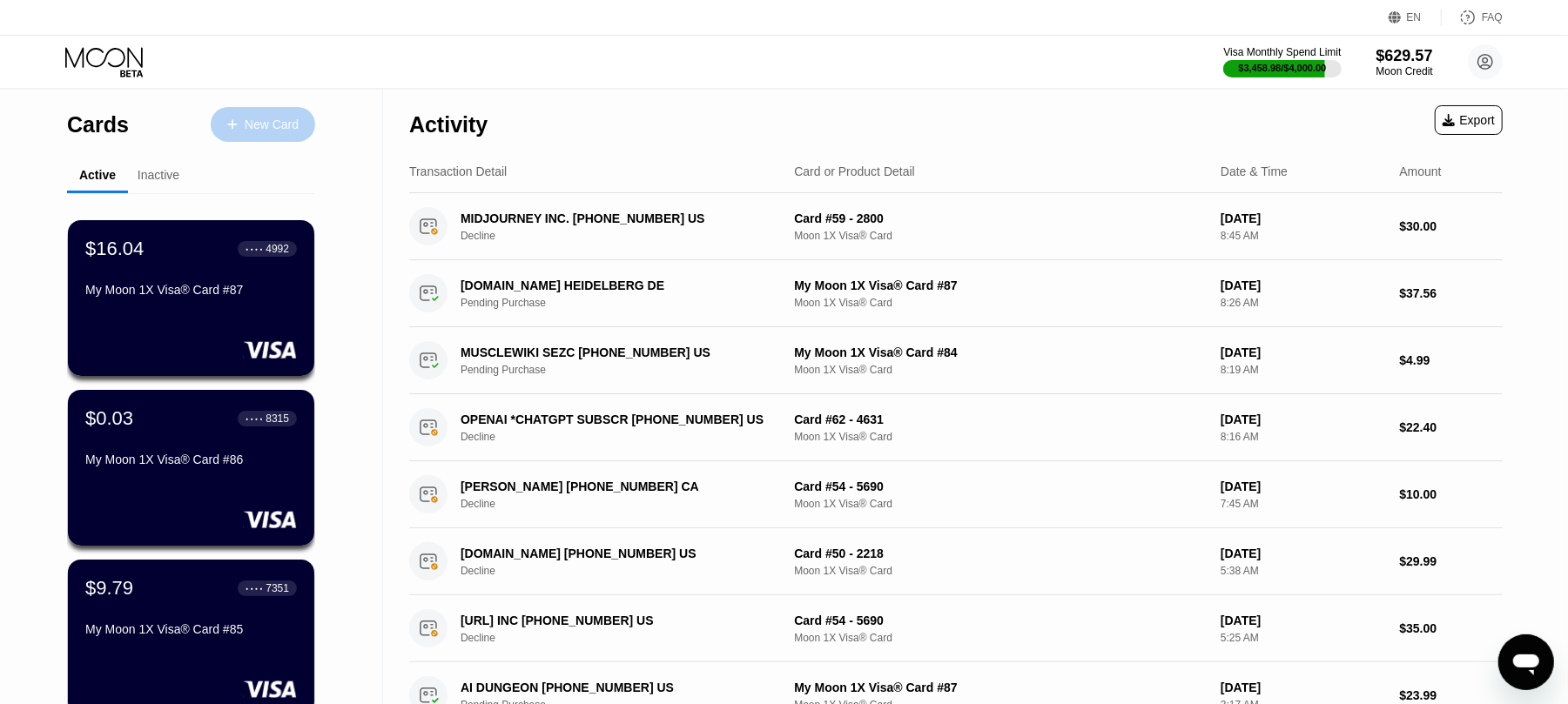
click at [270, 117] on div "New Card" at bounding box center [271, 125] width 54 height 15
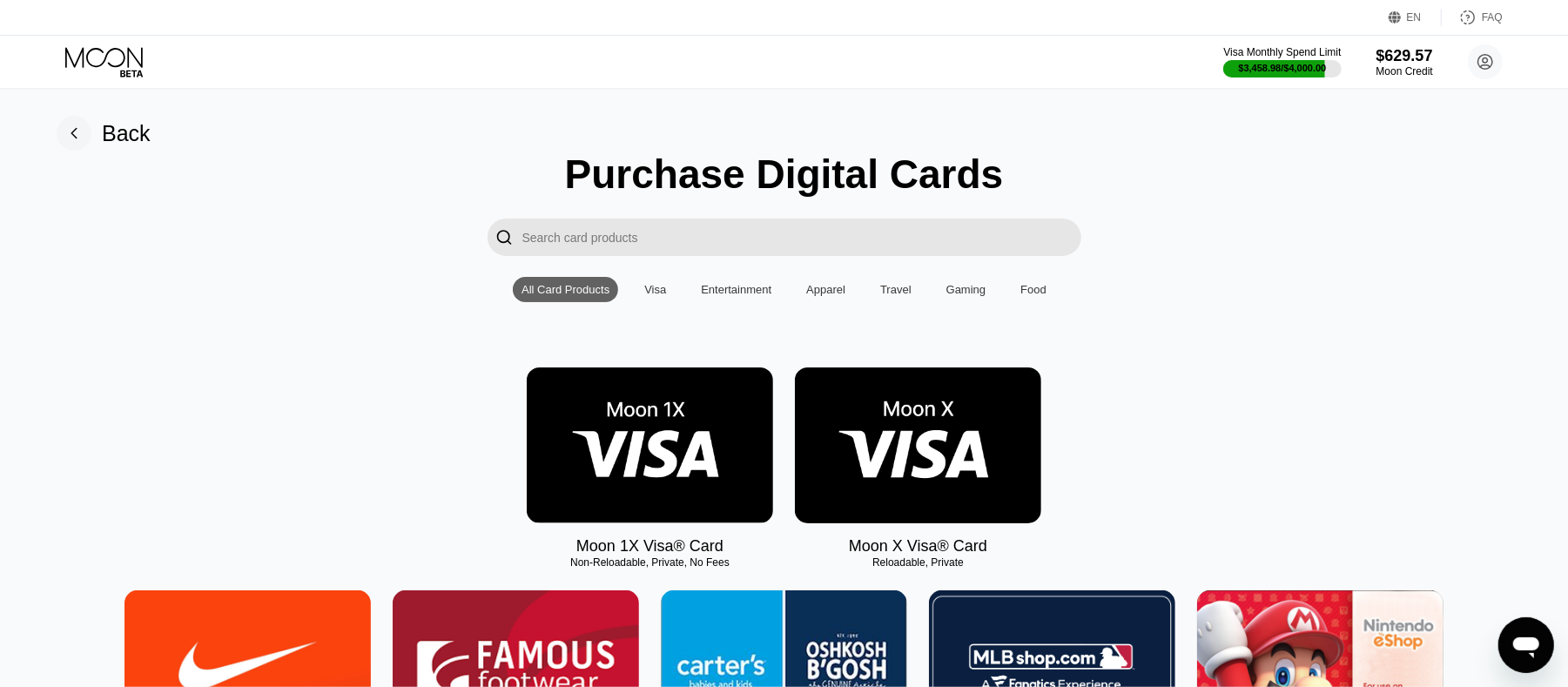
click at [610, 467] on img at bounding box center [649, 445] width 247 height 156
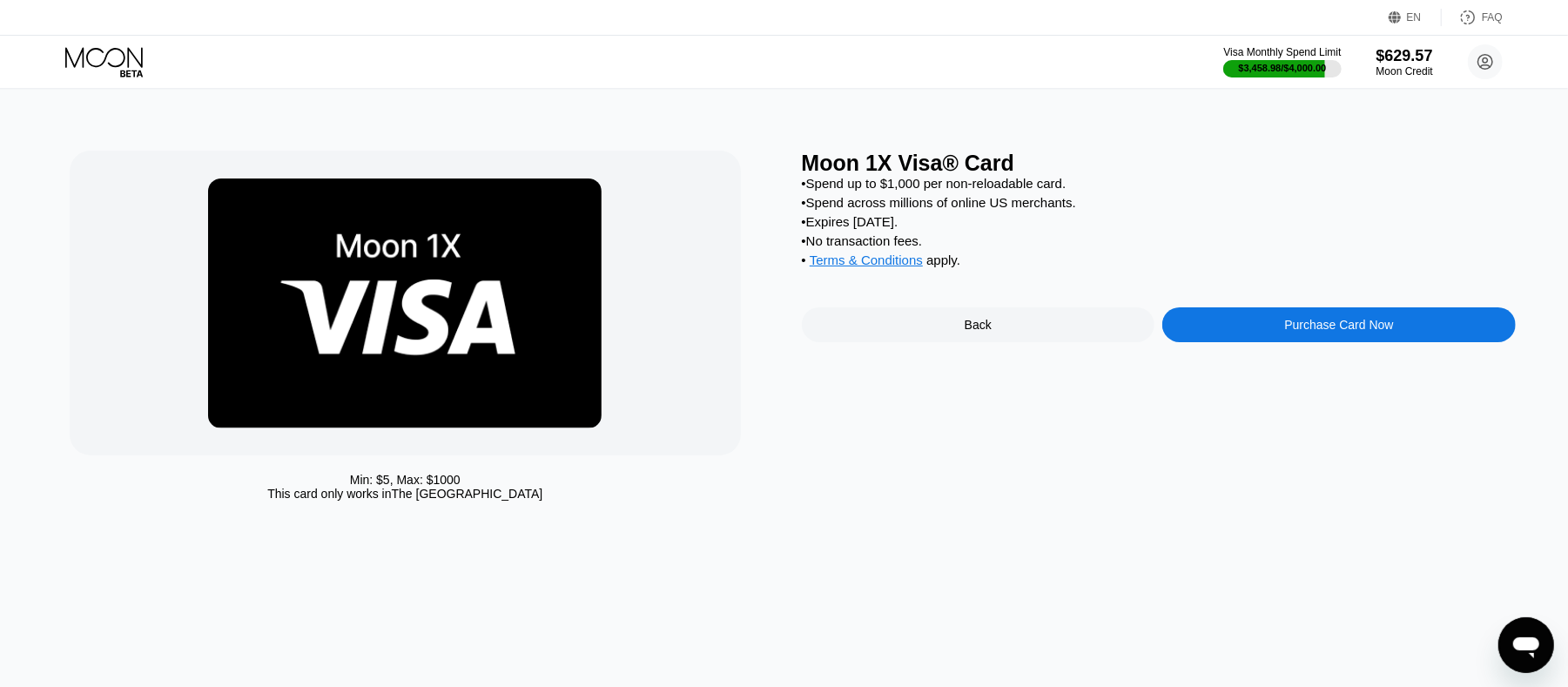
click at [1279, 333] on div "Purchase Card Now" at bounding box center [1339, 324] width 353 height 35
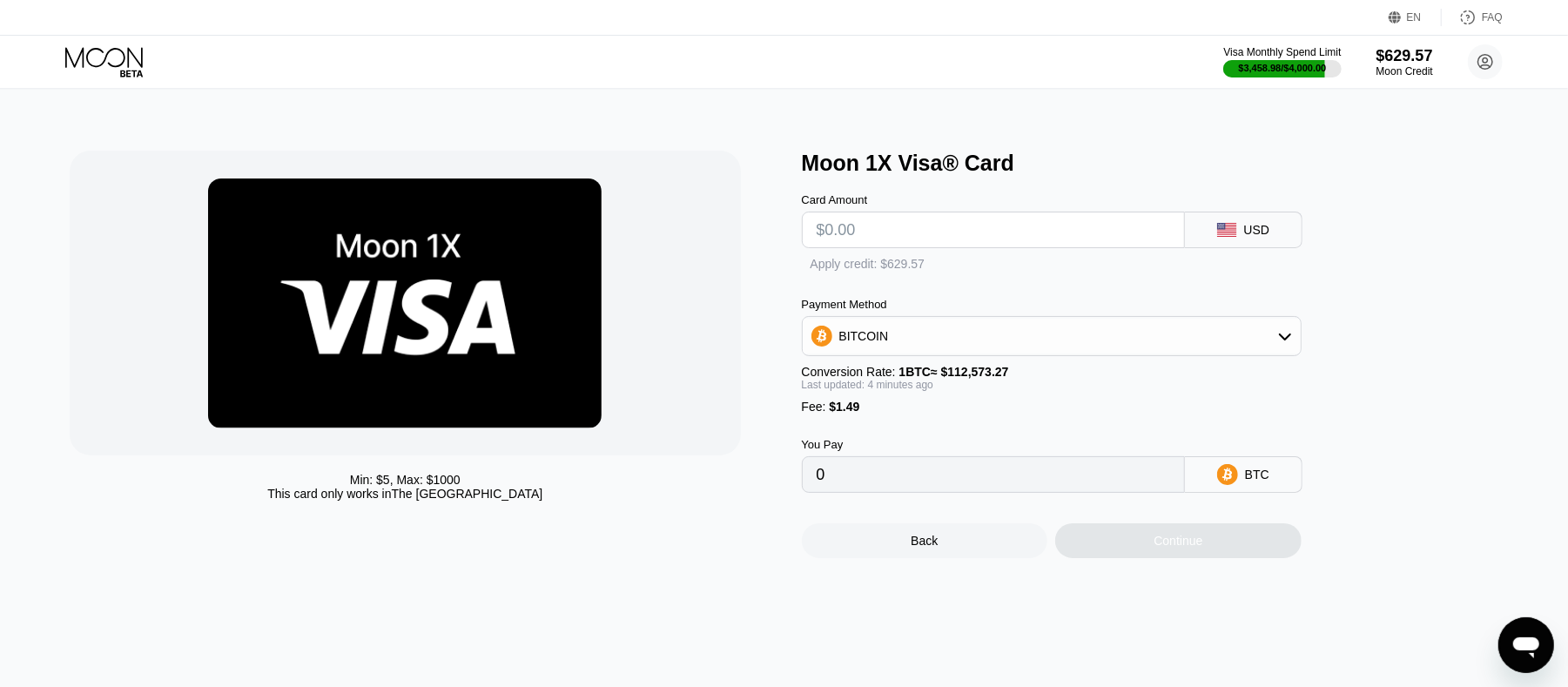
type input "0"
click at [931, 233] on input "text" at bounding box center [993, 230] width 353 height 35
type input "$200"
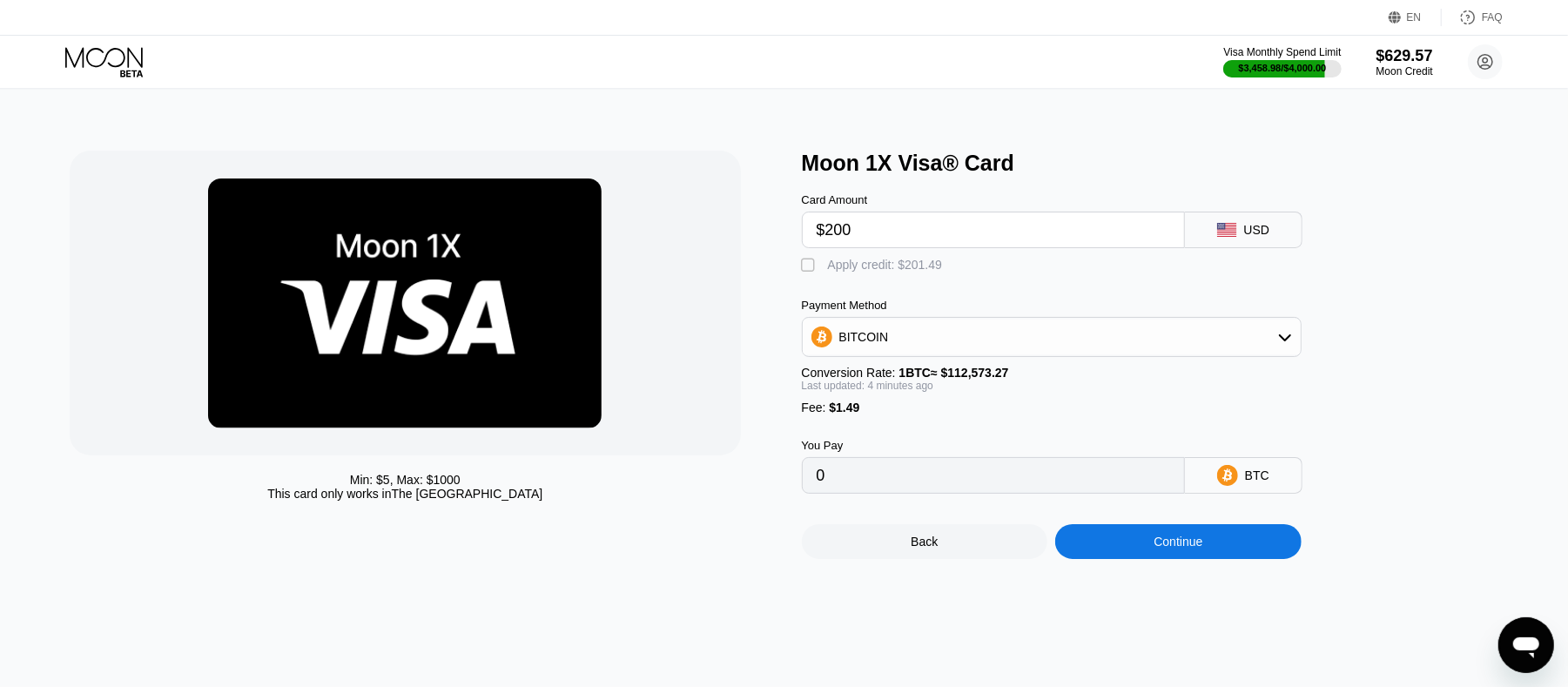
type input "0.00179421"
type input "$200"
click at [809, 274] on div "" at bounding box center [810, 266] width 17 height 17
type input "0"
click at [1209, 558] on div "Continue" at bounding box center [1178, 541] width 247 height 35
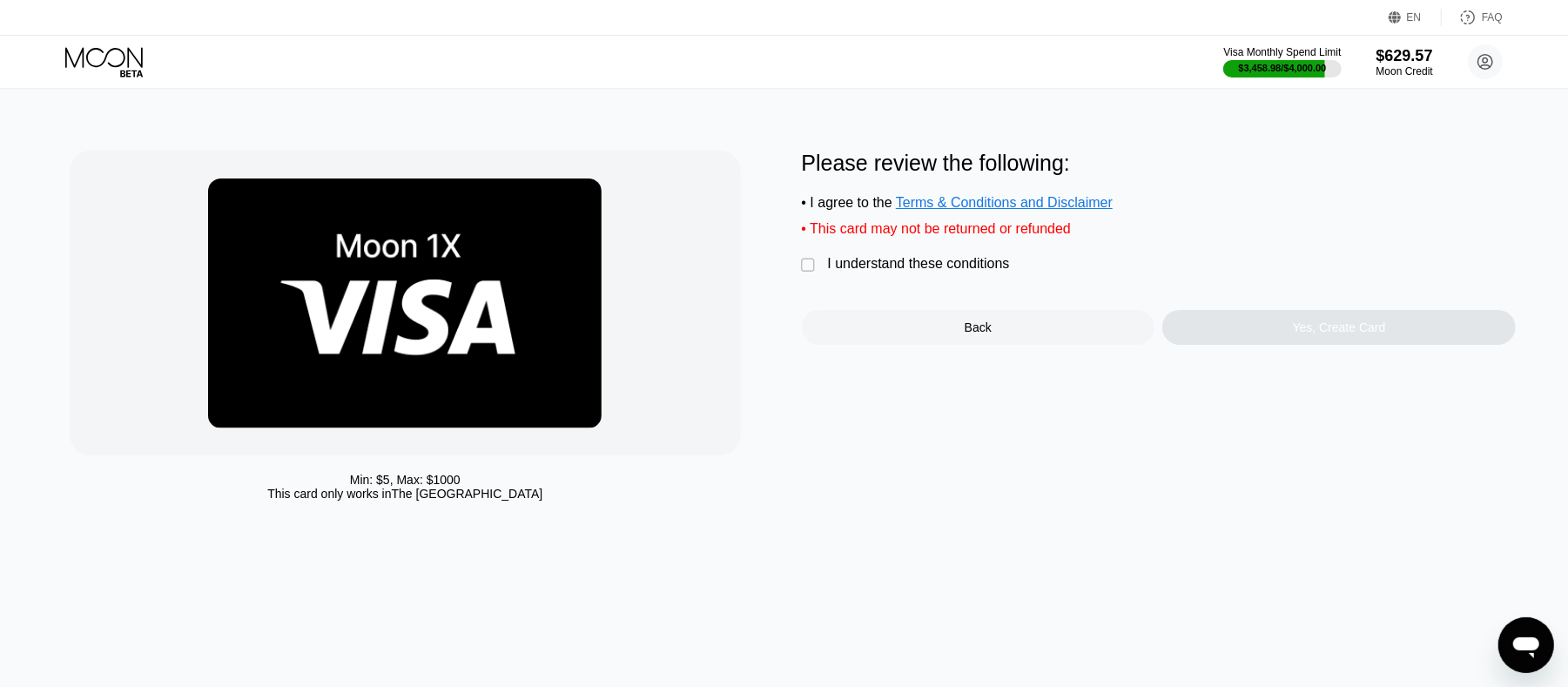
click at [815, 274] on div "" at bounding box center [810, 266] width 17 height 17
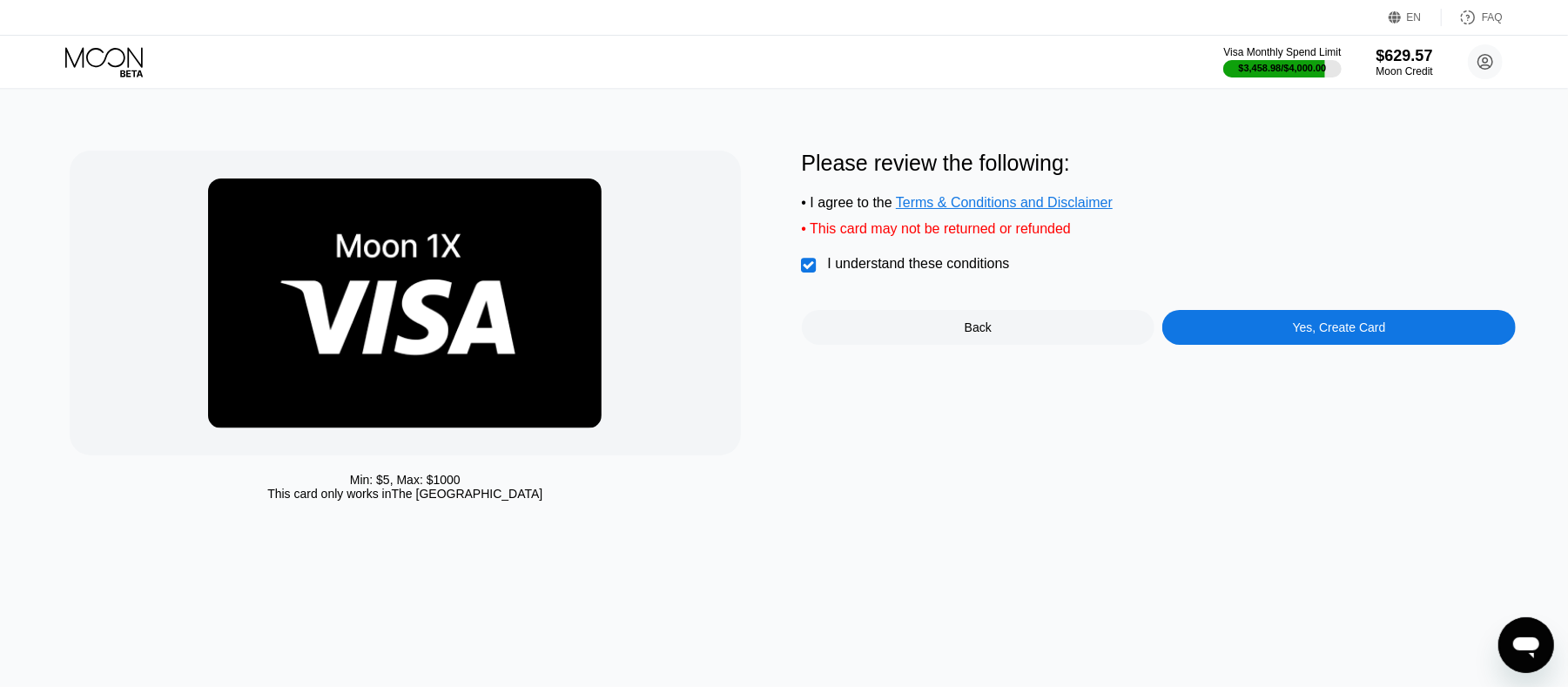
click at [1242, 333] on div "Yes, Create Card" at bounding box center [1339, 327] width 353 height 35
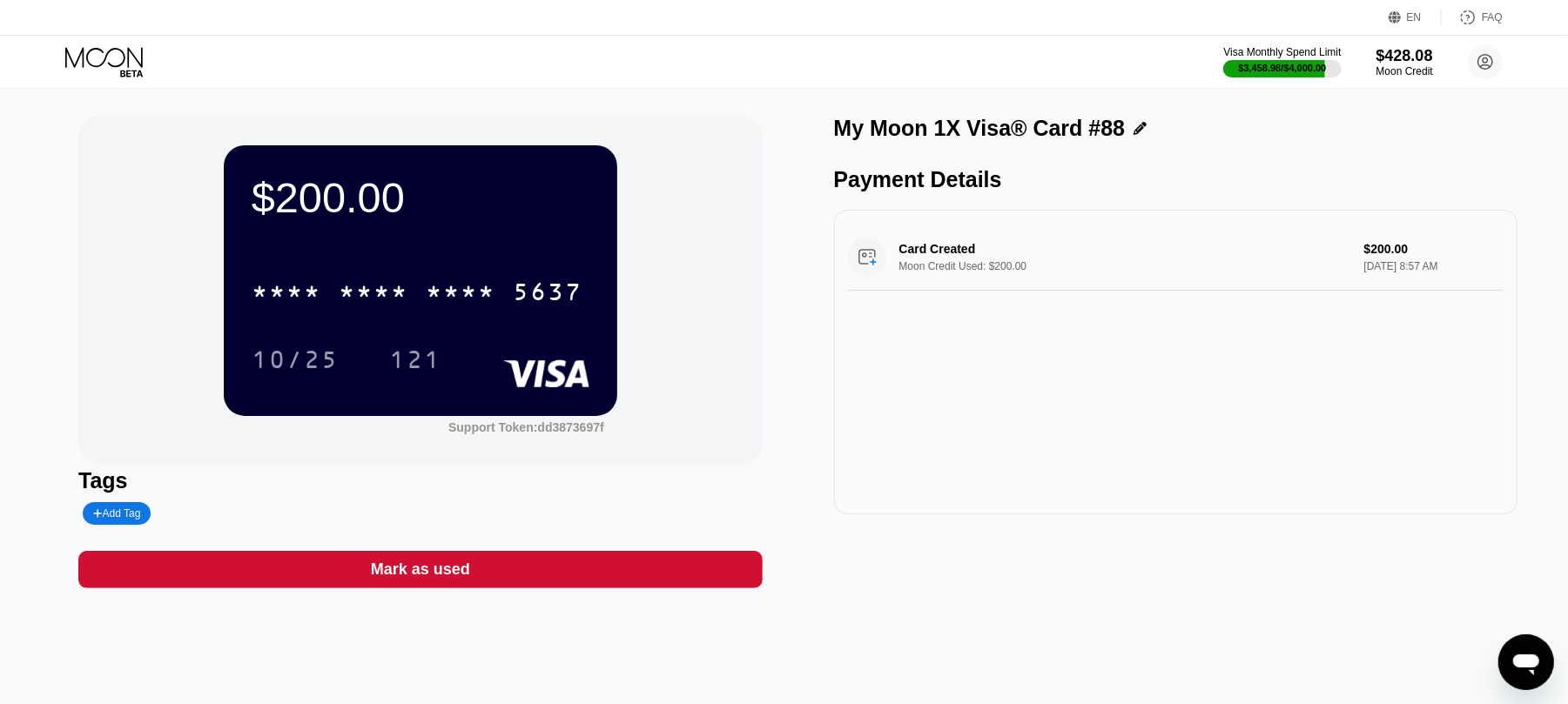
click at [16, 300] on div "$200.00 * * * * * * * * * * * * 5637 10/25 121 Support Token: dd3873697f Tags A…" at bounding box center [784, 397] width 1568 height 614
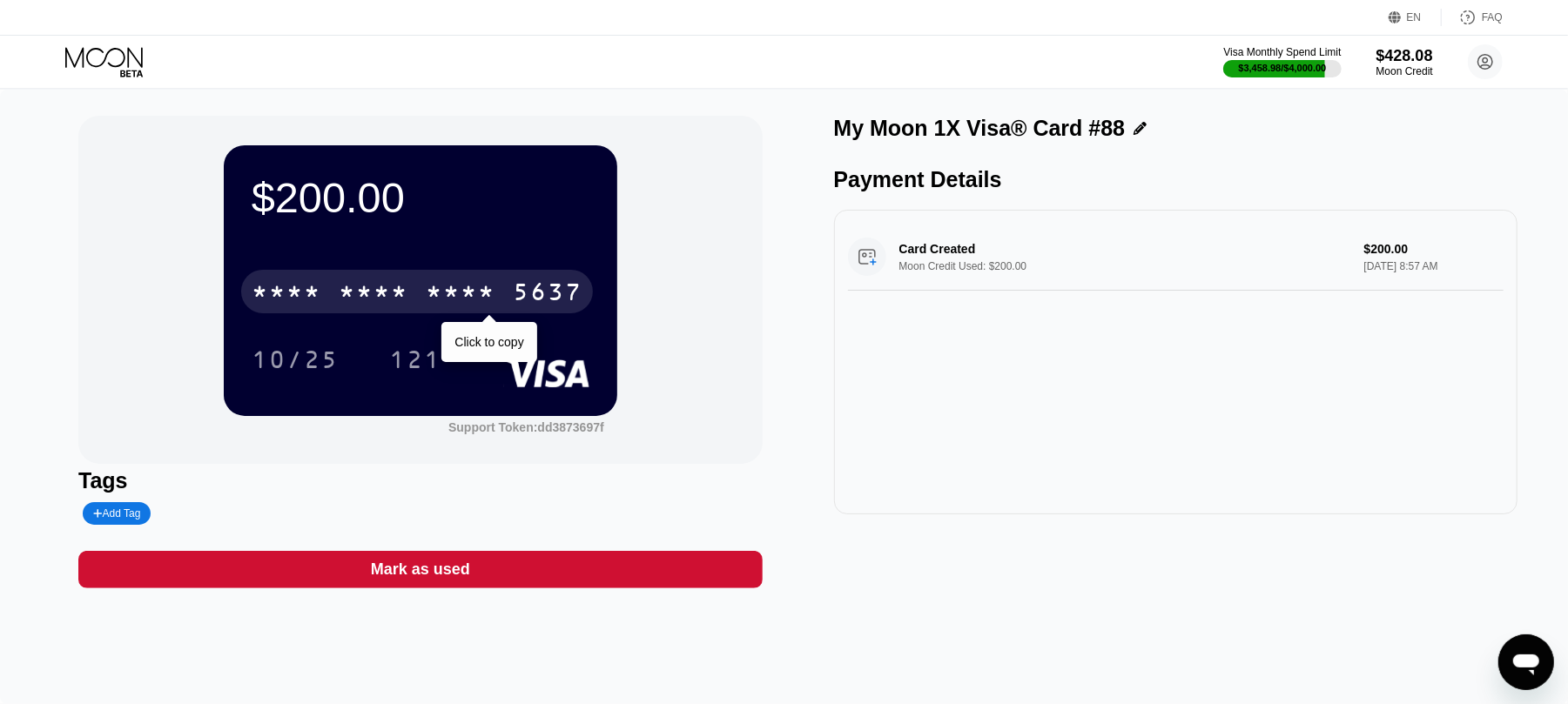
click at [555, 290] on div "5637" at bounding box center [548, 294] width 70 height 27
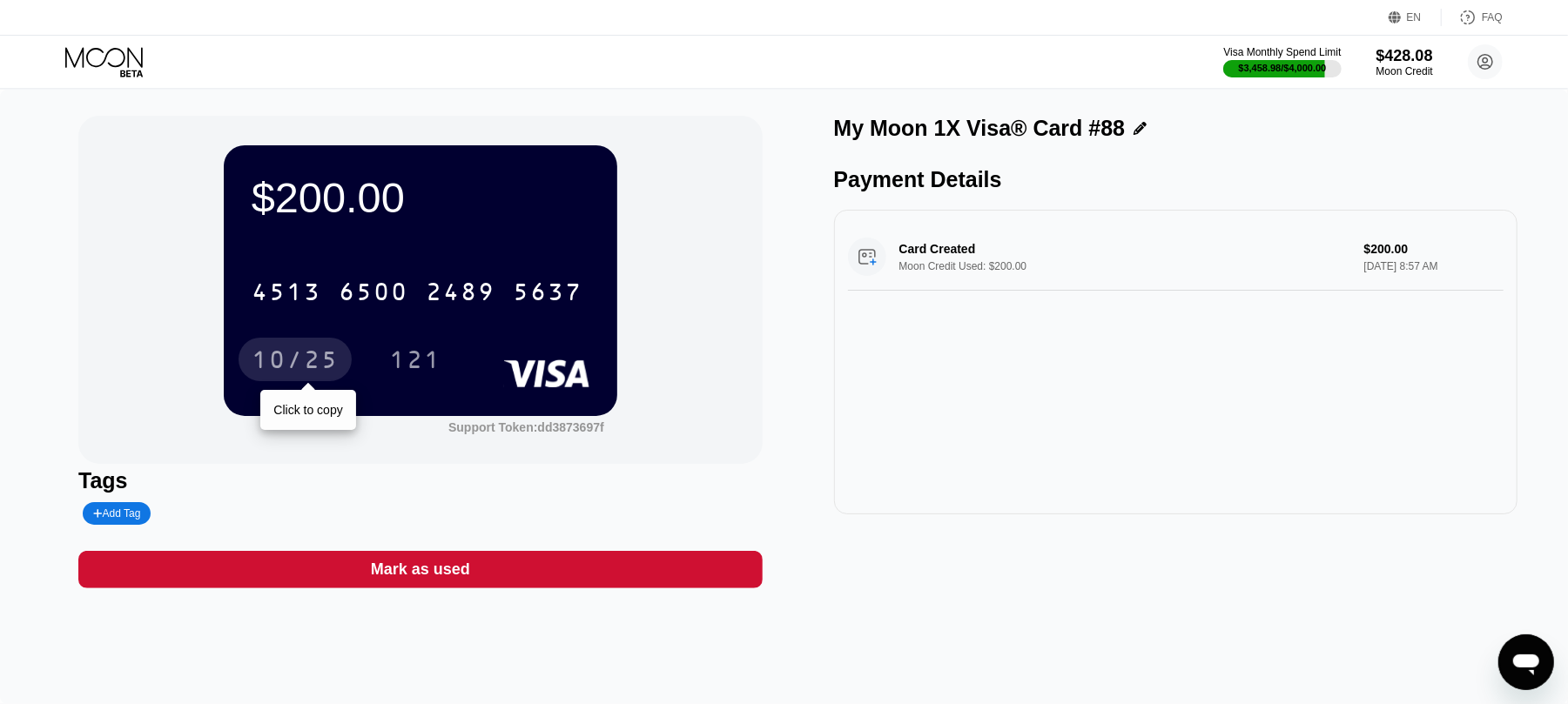
click at [271, 356] on div "10/25" at bounding box center [295, 361] width 87 height 27
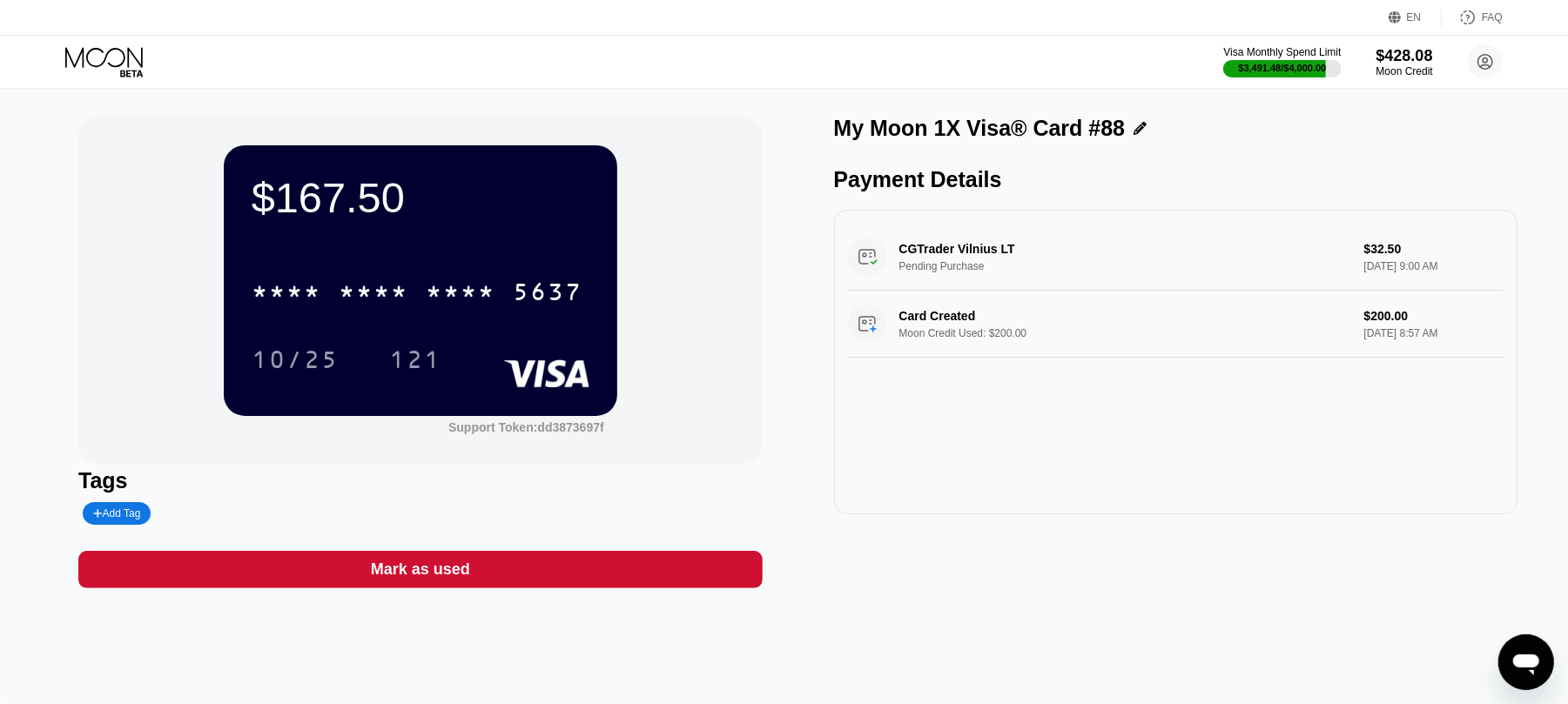
click at [28, 190] on div "$167.50 * * * * * * * * * * * * 5637 10/25 121 Support Token: dd3873697f Tags A…" at bounding box center [784, 397] width 1568 height 614
